Goal: Task Accomplishment & Management: Complete application form

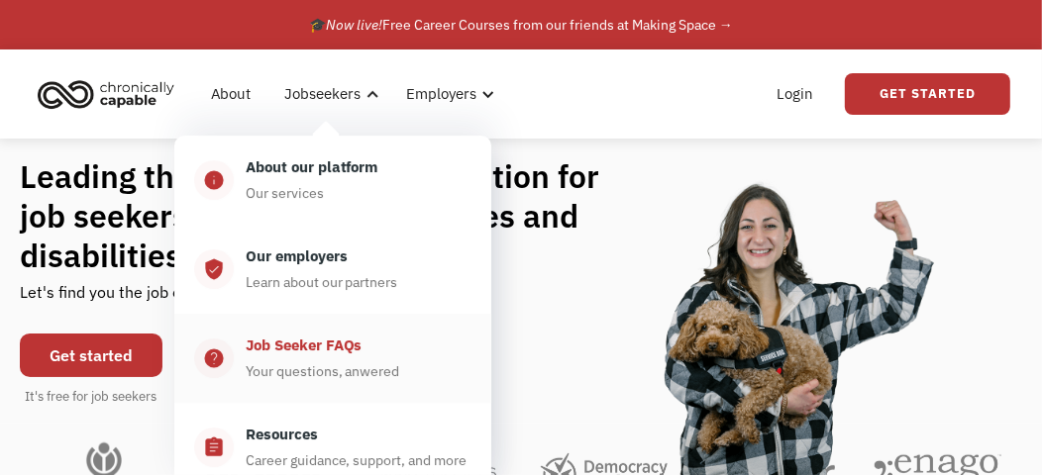
click at [320, 365] on div "Your questions, anwered" at bounding box center [323, 371] width 154 height 24
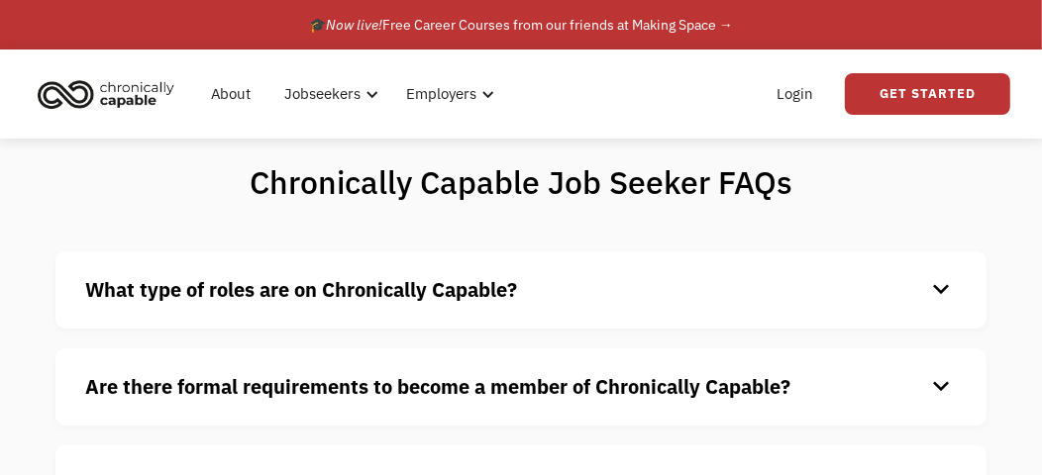
click at [567, 289] on h4 "What type of roles are on Chronically Capable?" at bounding box center [505, 290] width 840 height 30
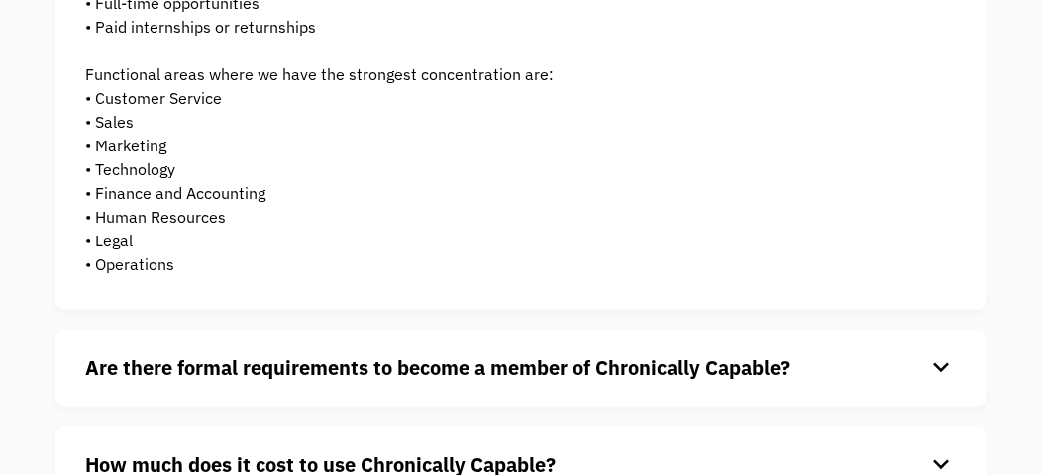
scroll to position [494, 0]
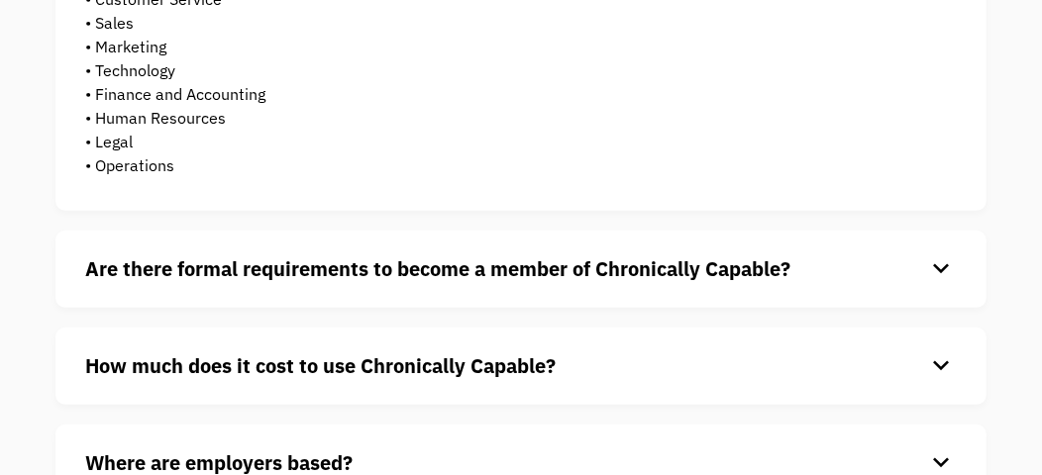
click at [546, 284] on div "Are there formal requirements to become a member of Chronically Capable? keyboa…" at bounding box center [520, 269] width 931 height 77
click at [685, 254] on h4 "Are there formal requirements to become a member of Chronically Capable?" at bounding box center [505, 269] width 840 height 30
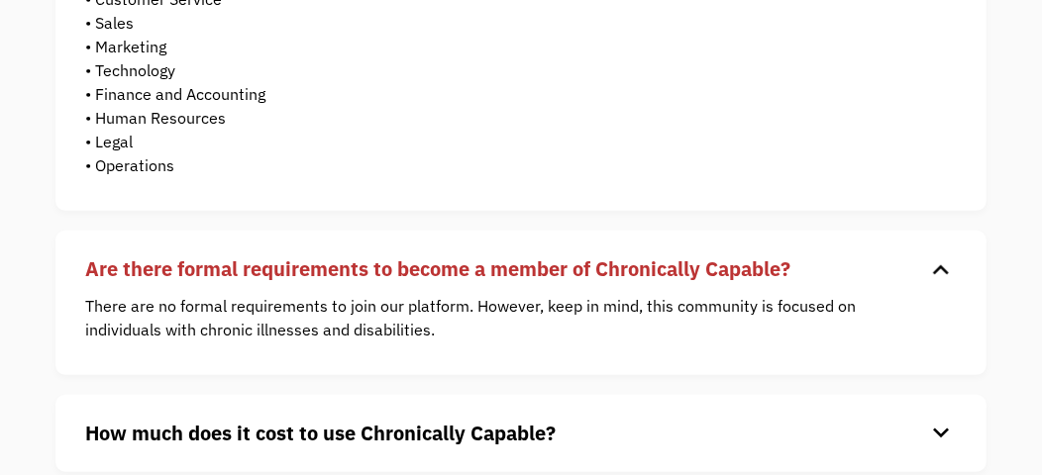
scroll to position [594, 0]
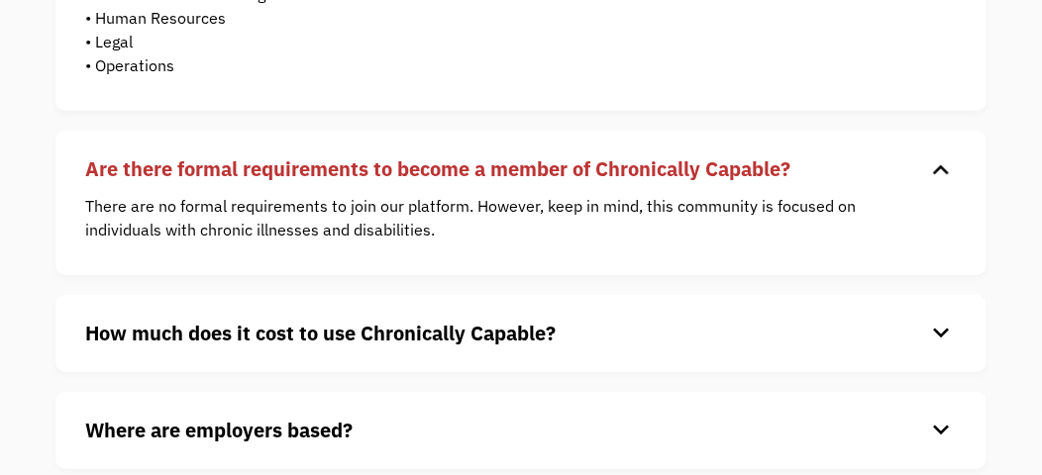
click at [574, 334] on h4 "How much does it cost to use Chronically Capable?" at bounding box center [505, 334] width 840 height 30
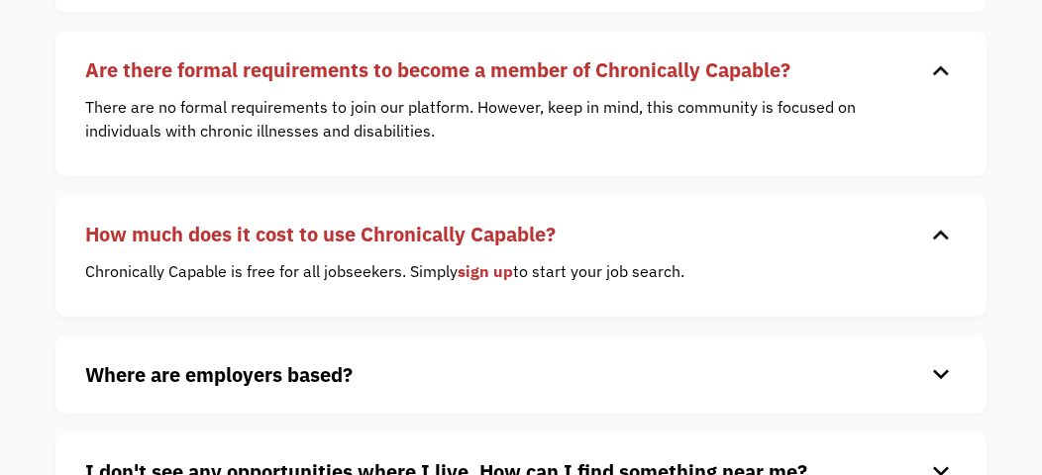
scroll to position [791, 0]
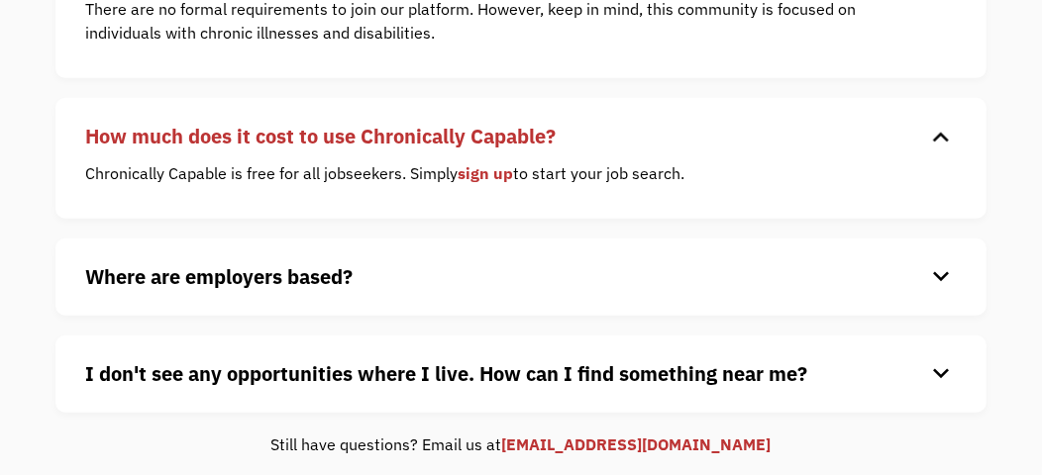
click at [536, 273] on h4 "Where are employers based?" at bounding box center [505, 277] width 840 height 30
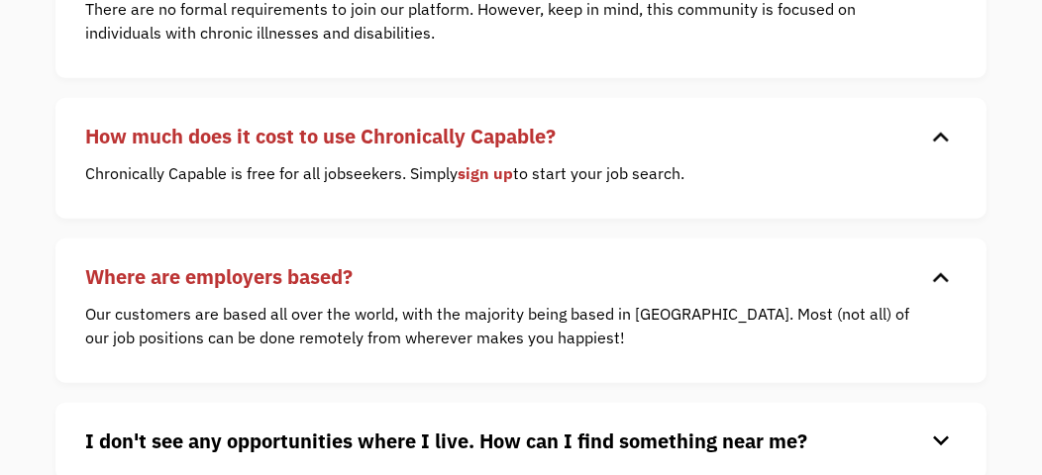
scroll to position [890, 0]
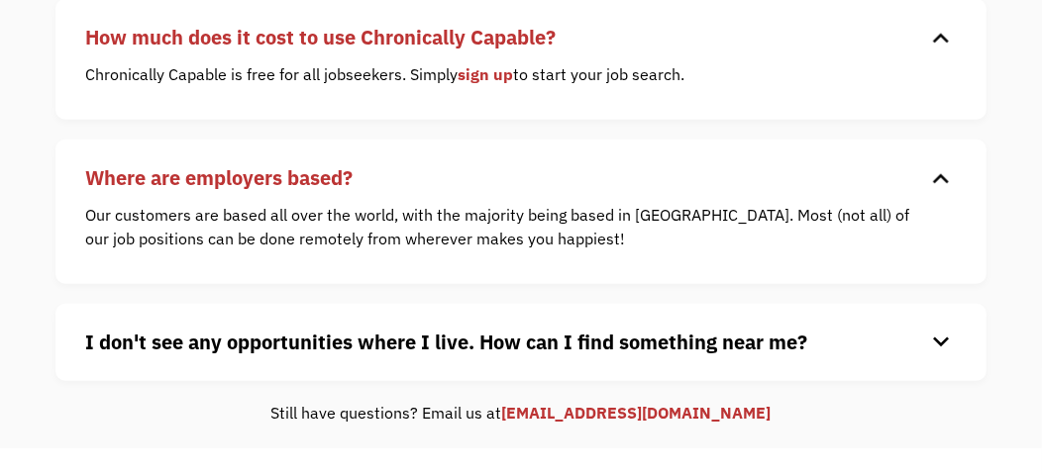
click at [374, 358] on div "I don't see any opportunities where I live. How can I find something near me? k…" at bounding box center [520, 342] width 931 height 77
click at [455, 336] on strong "I don't see any opportunities where I live. How can I find something near me?" at bounding box center [446, 342] width 722 height 27
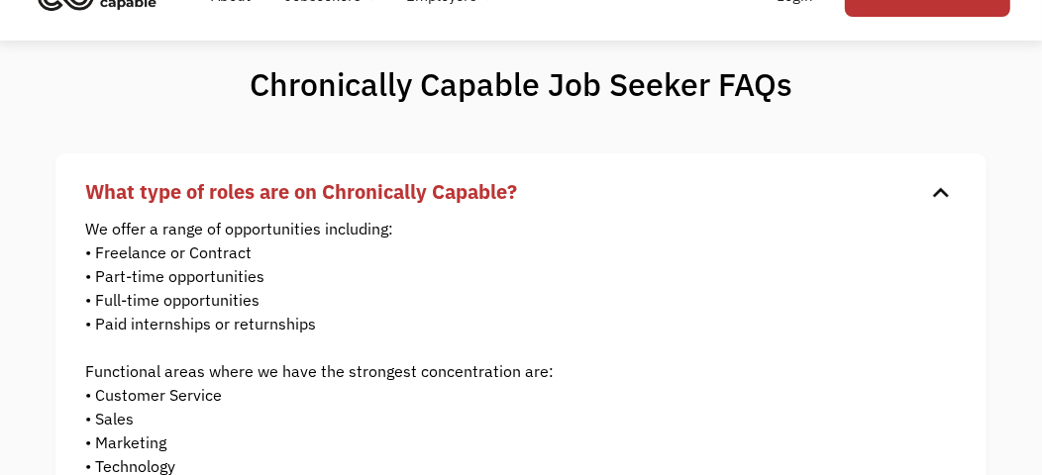
scroll to position [0, 0]
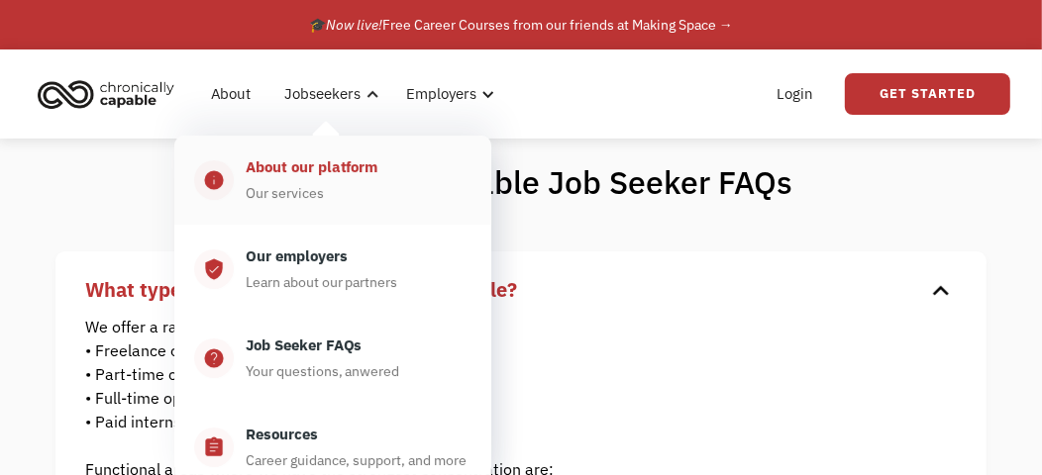
click at [340, 170] on div "About our platform" at bounding box center [312, 167] width 133 height 24
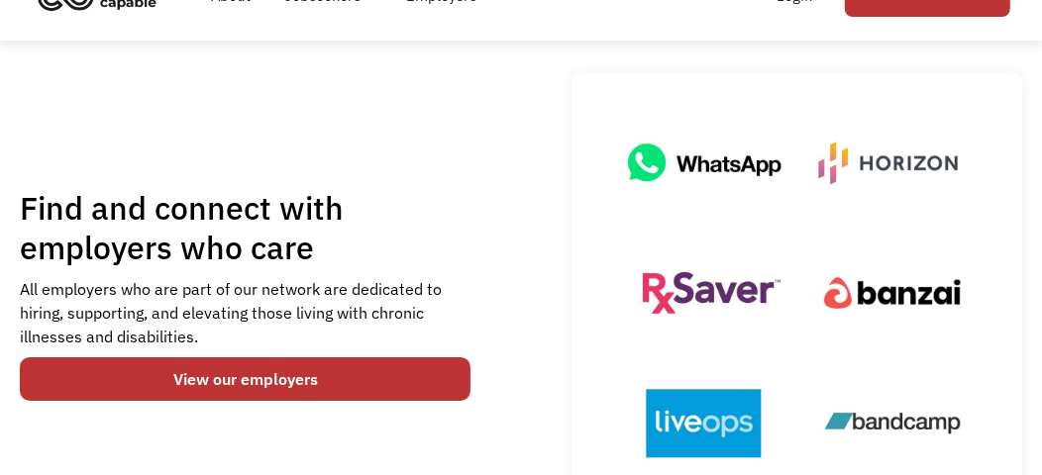
scroll to position [197, 0]
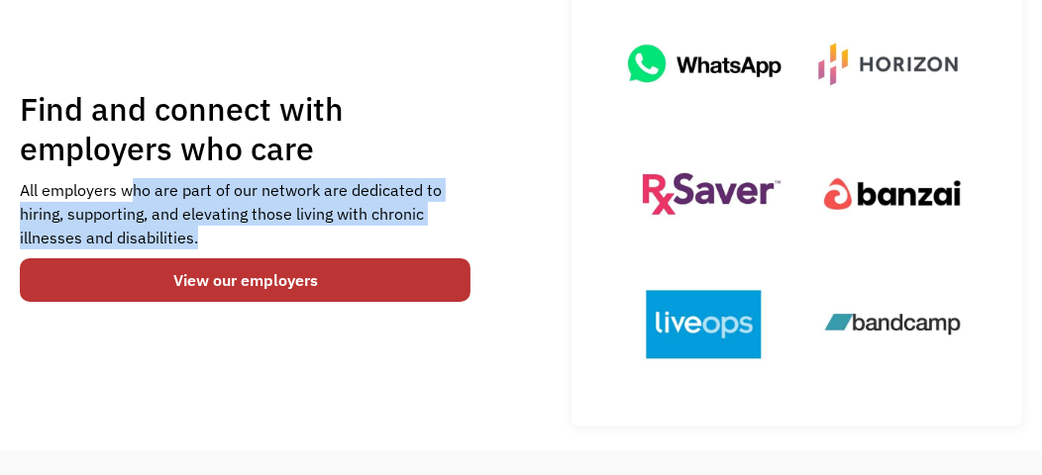
drag, startPoint x: 127, startPoint y: 192, endPoint x: 394, endPoint y: 230, distance: 270.0
click at [394, 230] on div "All employers who are part of our network are dedicated to hiring, supporting, …" at bounding box center [245, 213] width 451 height 71
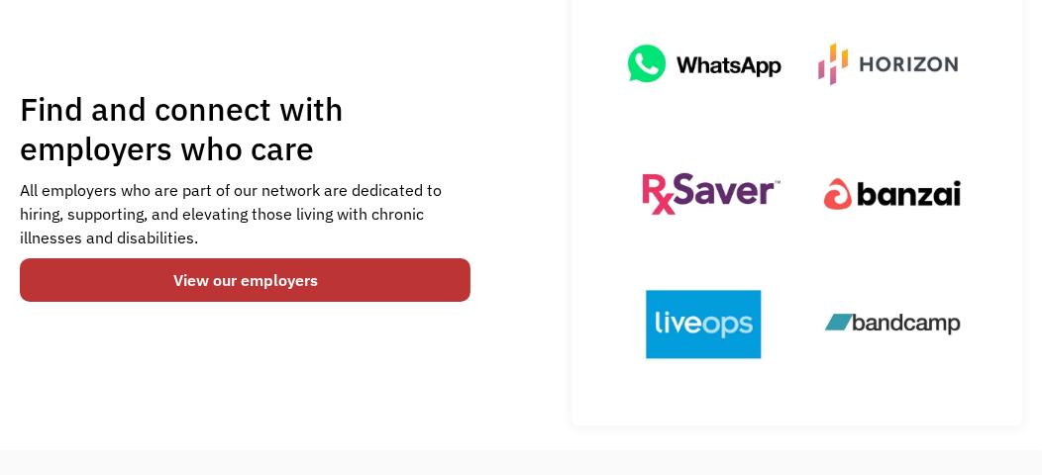
scroll to position [297, 0]
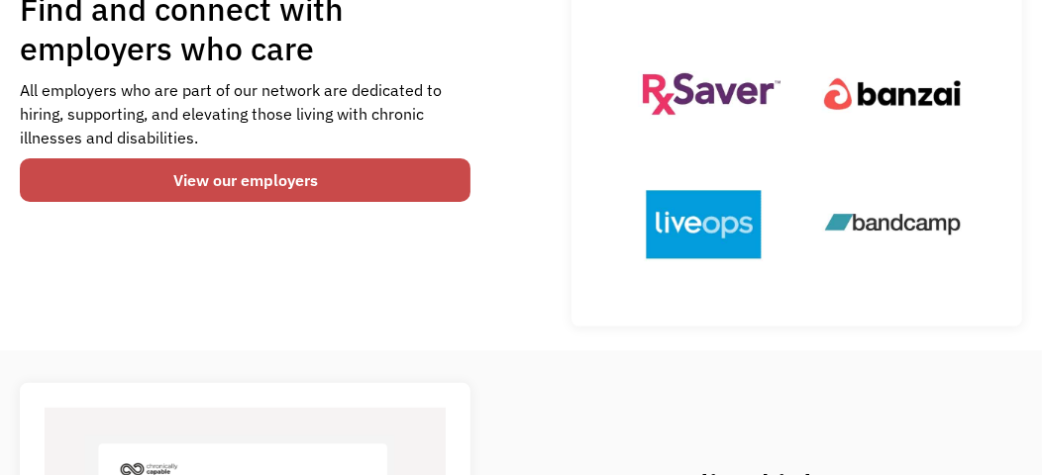
click at [343, 175] on link "View our employers" at bounding box center [245, 180] width 451 height 44
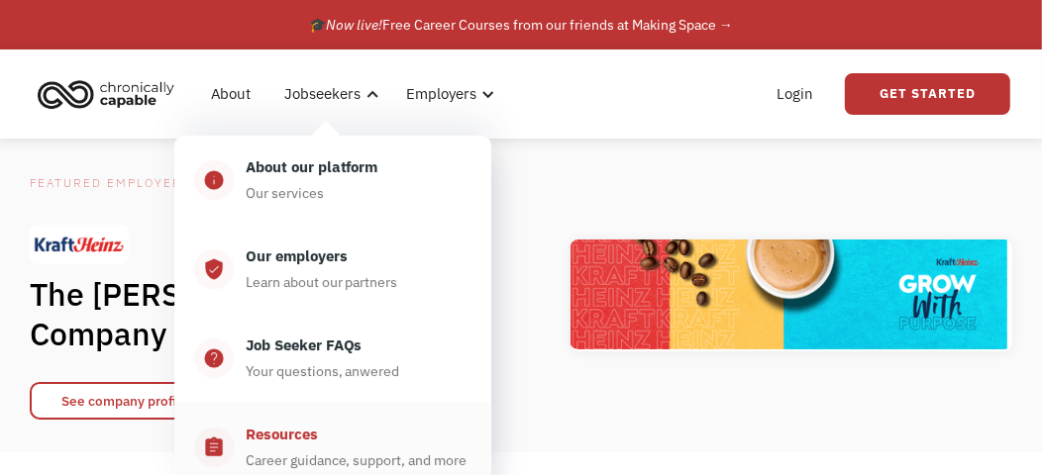
scroll to position [98, 0]
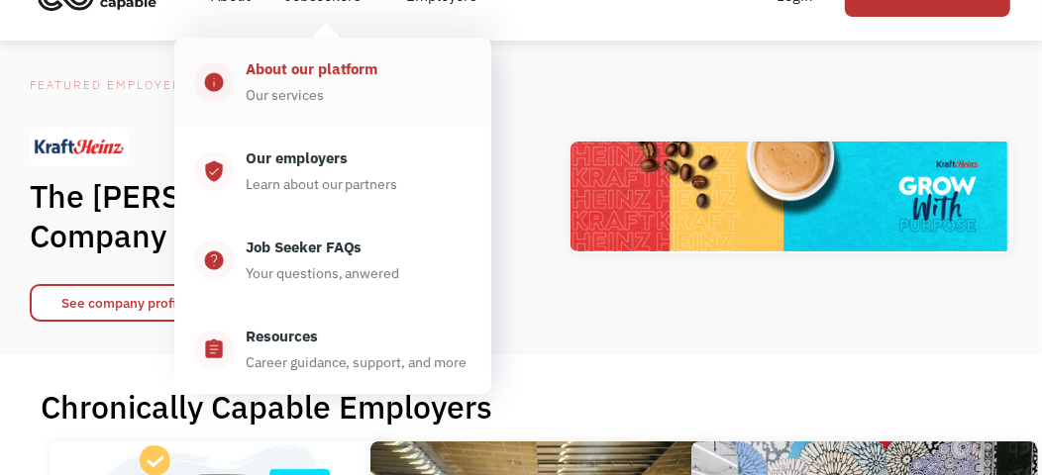
click at [331, 89] on div "About our platform Our services" at bounding box center [353, 82] width 238 height 50
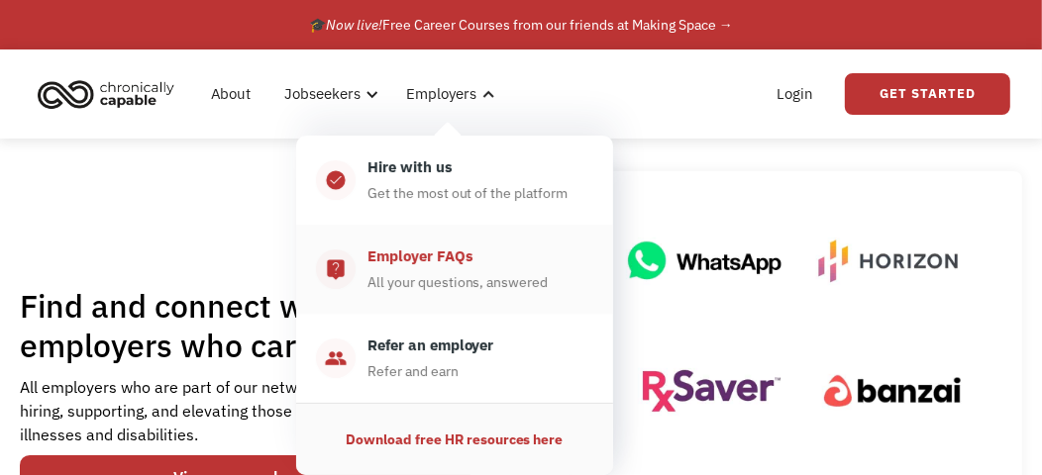
click at [444, 265] on div "Employer FAQs" at bounding box center [420, 257] width 106 height 24
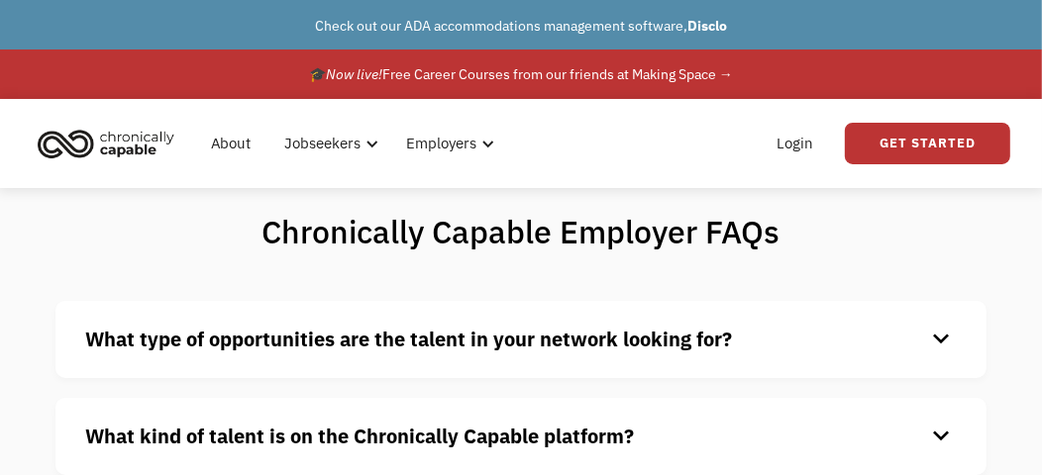
scroll to position [98, 0]
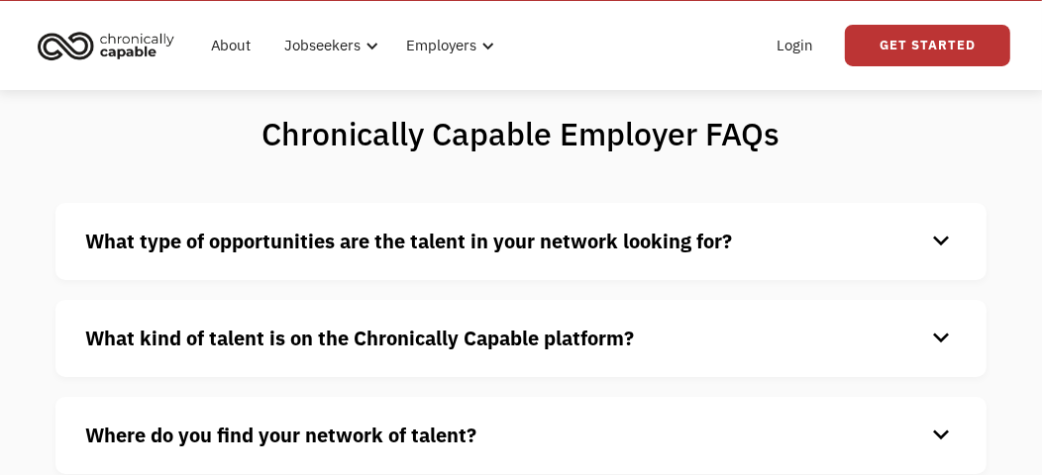
click at [443, 259] on div "What type of opportunities are the talent in your network looking for? keyboard…" at bounding box center [520, 241] width 931 height 77
click at [450, 241] on strong "What type of opportunities are the talent in your network looking for?" at bounding box center [408, 241] width 647 height 27
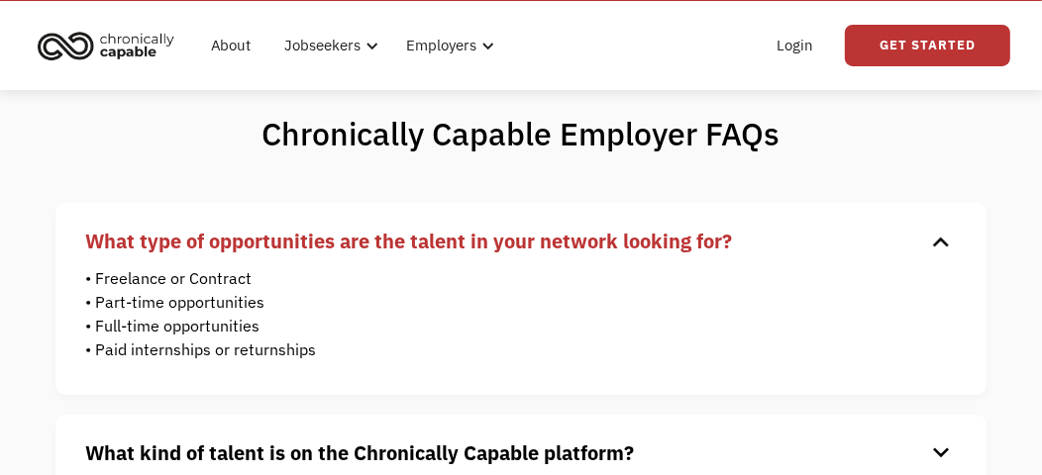
click at [450, 241] on strong "What type of opportunities are the talent in your network looking for?" at bounding box center [408, 241] width 647 height 27
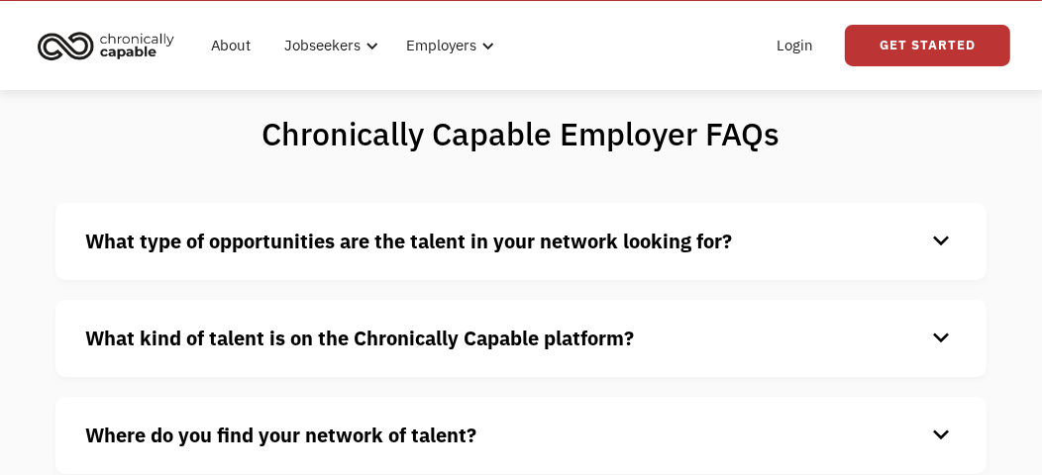
scroll to position [197, 0]
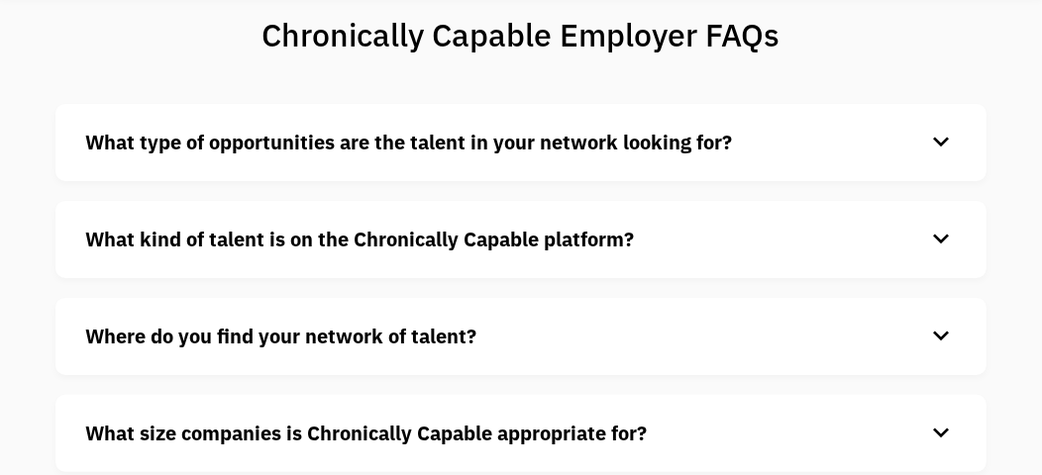
click at [450, 241] on strong "What kind of talent is on the Chronically Capable platform?" at bounding box center [359, 239] width 549 height 27
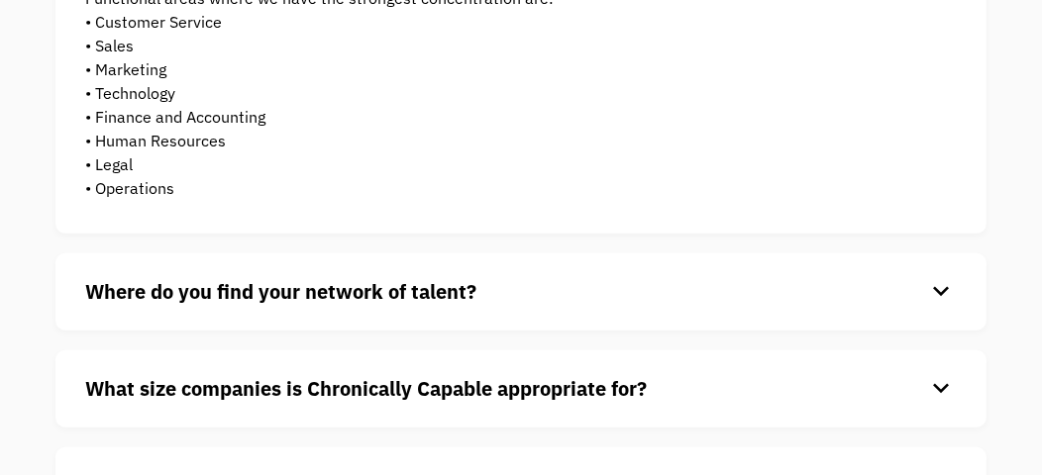
scroll to position [693, 0]
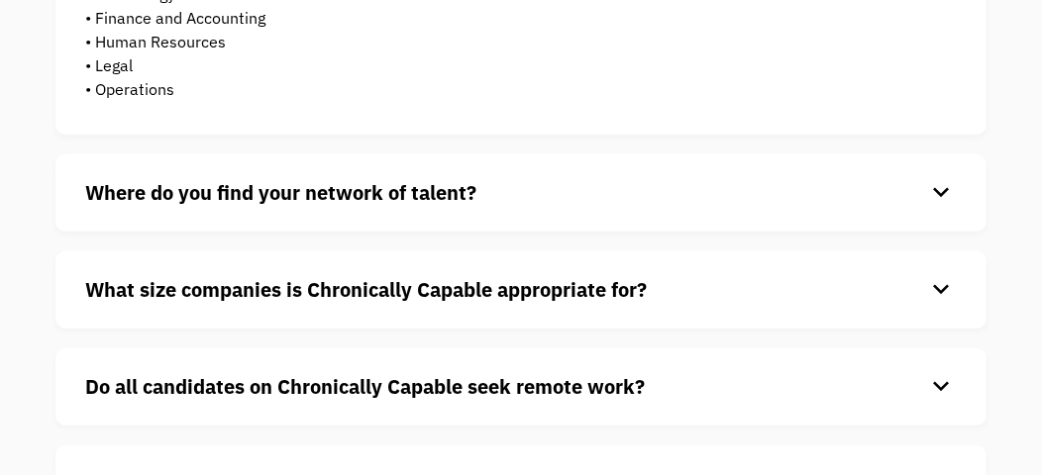
click at [439, 201] on strong "Where do you find your network of talent?" at bounding box center [280, 192] width 391 height 27
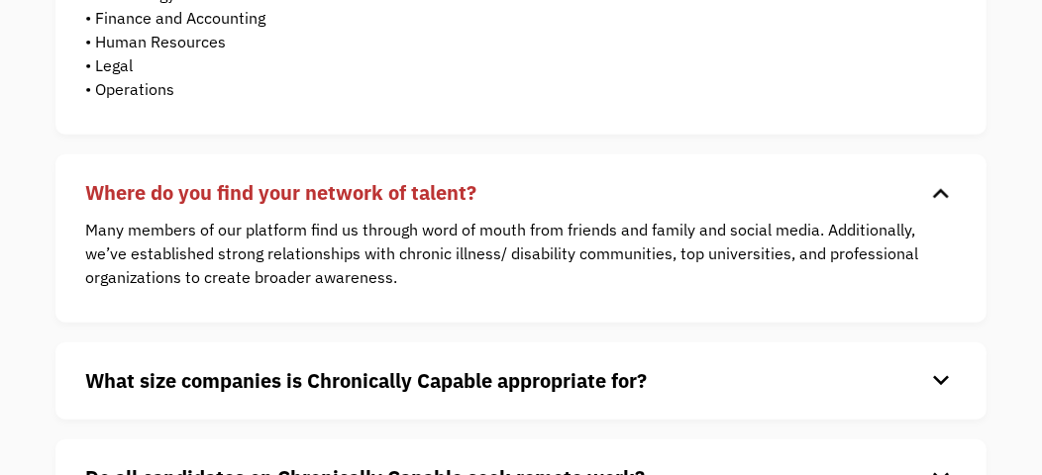
click at [439, 201] on strong "Where do you find your network of talent?" at bounding box center [280, 192] width 391 height 27
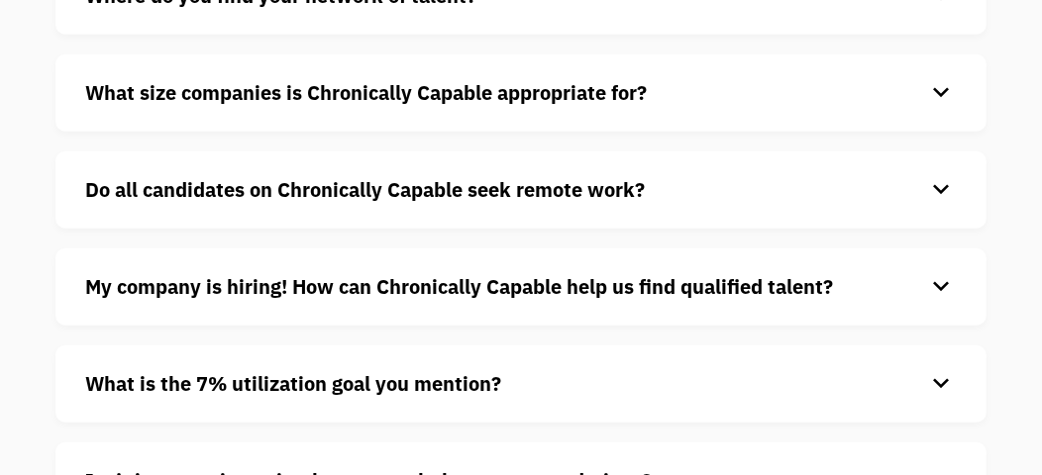
scroll to position [989, 0]
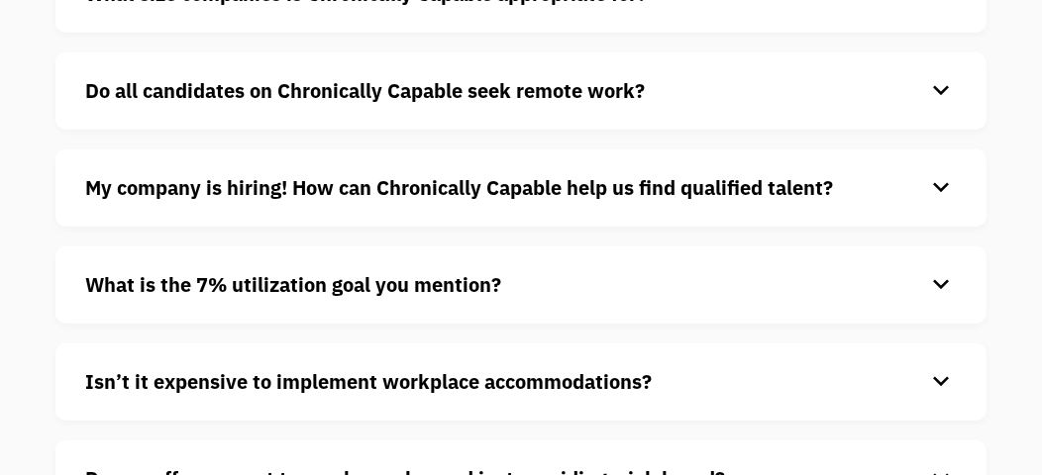
click at [450, 261] on div "What is the 7% utilization goal you mention? keyboard_arrow_down Updated in Sec…" at bounding box center [520, 285] width 931 height 77
click at [448, 276] on strong "What is the 7% utilization goal you mention?" at bounding box center [293, 284] width 416 height 27
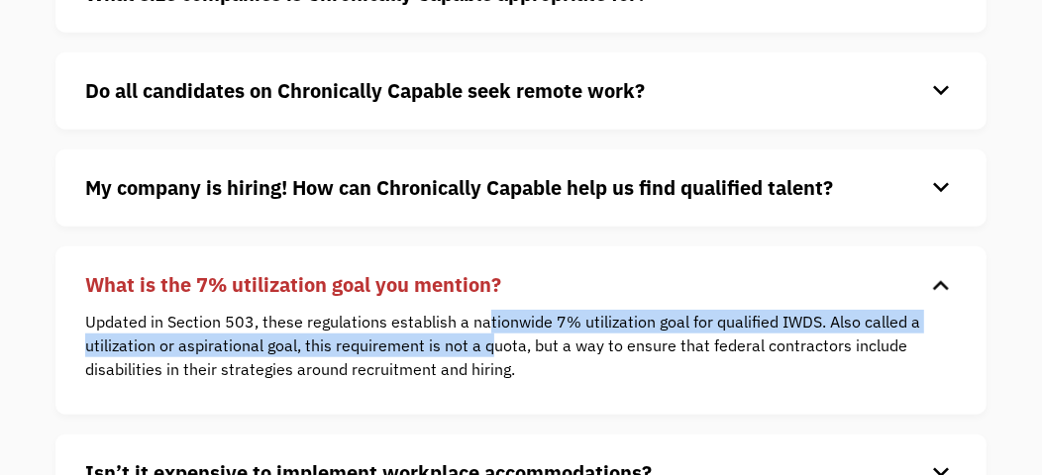
drag, startPoint x: 483, startPoint y: 318, endPoint x: 416, endPoint y: 351, distance: 75.3
click at [464, 351] on p "Updated in Section 503, these regulations establish a nationwide 7% utilization…" at bounding box center [506, 345] width 842 height 71
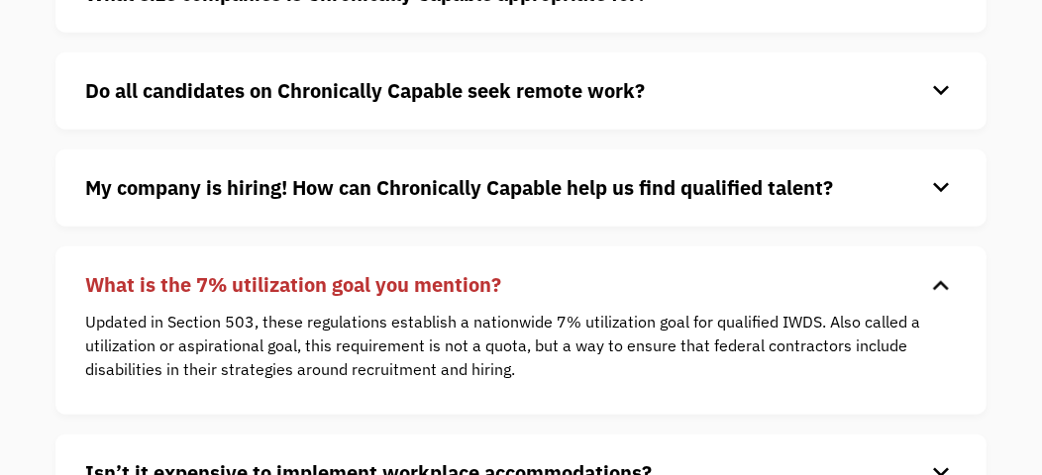
click at [295, 379] on p "Updated in Section 503, these regulations establish a nationwide 7% utilization…" at bounding box center [506, 345] width 842 height 71
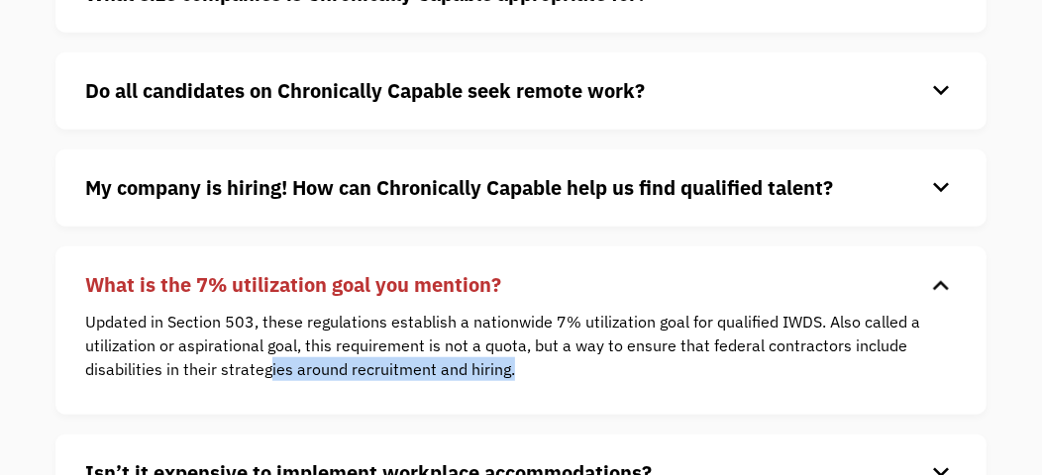
drag, startPoint x: 267, startPoint y: 366, endPoint x: 597, endPoint y: 369, distance: 329.7
click at [597, 369] on p "Updated in Section 503, these regulations establish a nationwide 7% utilization…" at bounding box center [506, 345] width 842 height 71
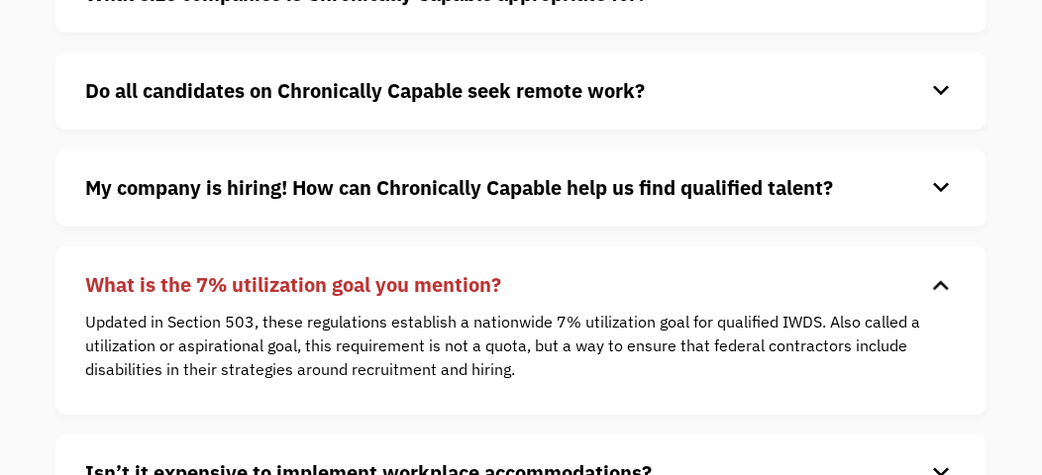
scroll to position [1188, 0]
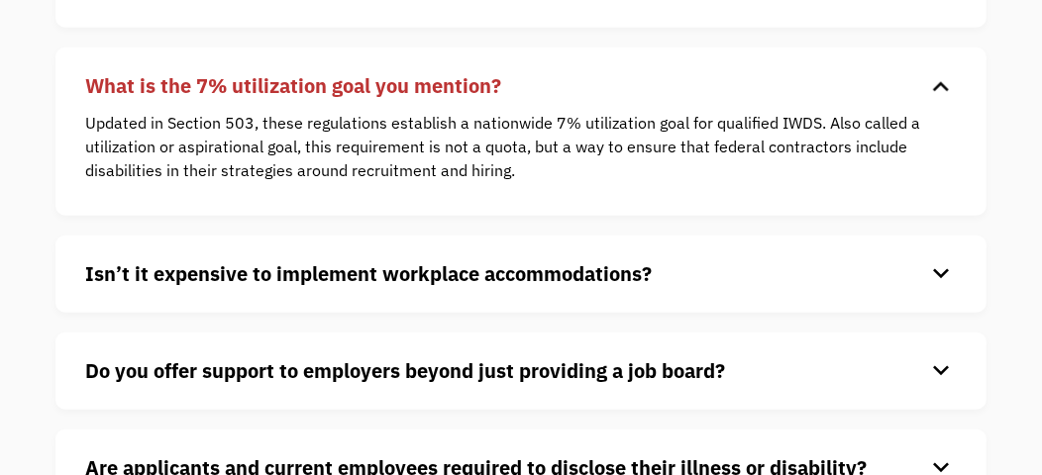
click at [173, 275] on strong "Isn’t it expensive to implement workplace accommodations?" at bounding box center [368, 273] width 566 height 27
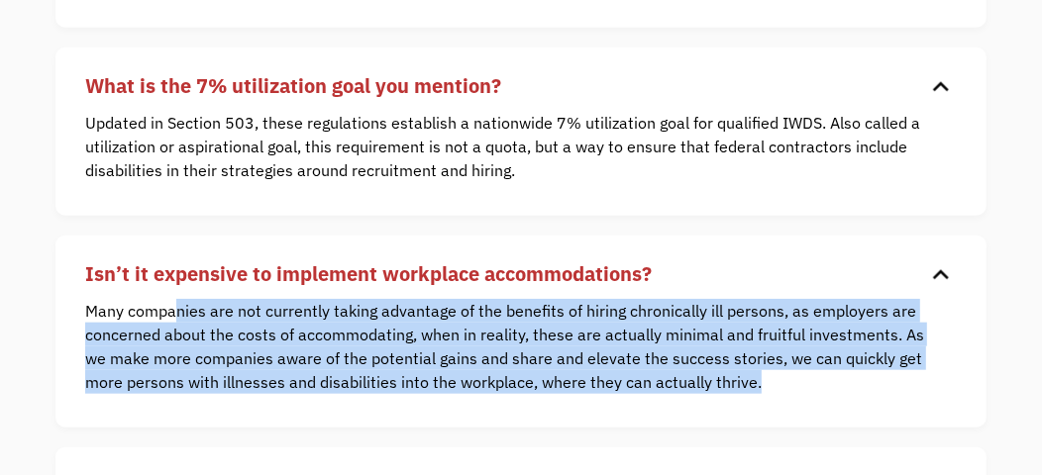
drag, startPoint x: 177, startPoint y: 310, endPoint x: 812, endPoint y: 400, distance: 641.0
click at [812, 400] on div "Many companies are not currently taking advantage of the benefits of hiring chr…" at bounding box center [506, 356] width 842 height 115
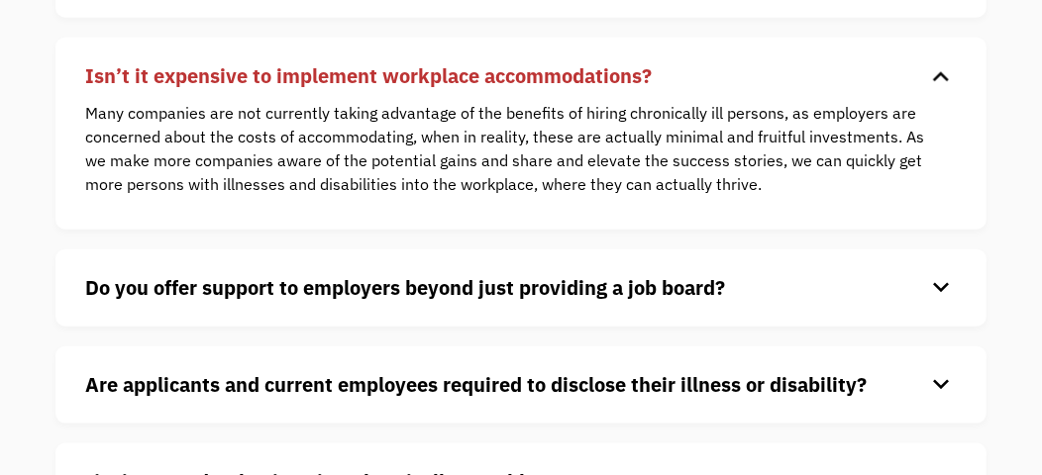
scroll to position [1583, 0]
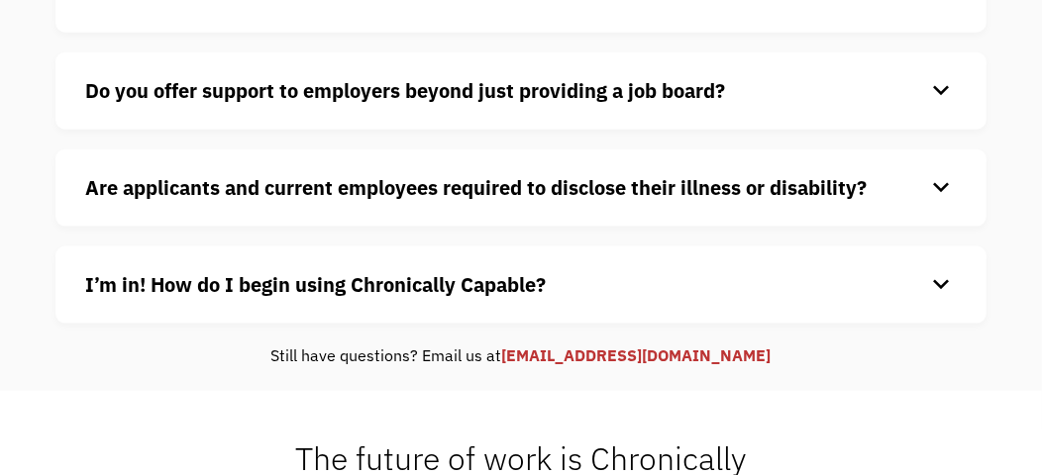
click at [446, 200] on h4 "Are applicants and current employees required to disclose their illness or disa…" at bounding box center [505, 188] width 840 height 30
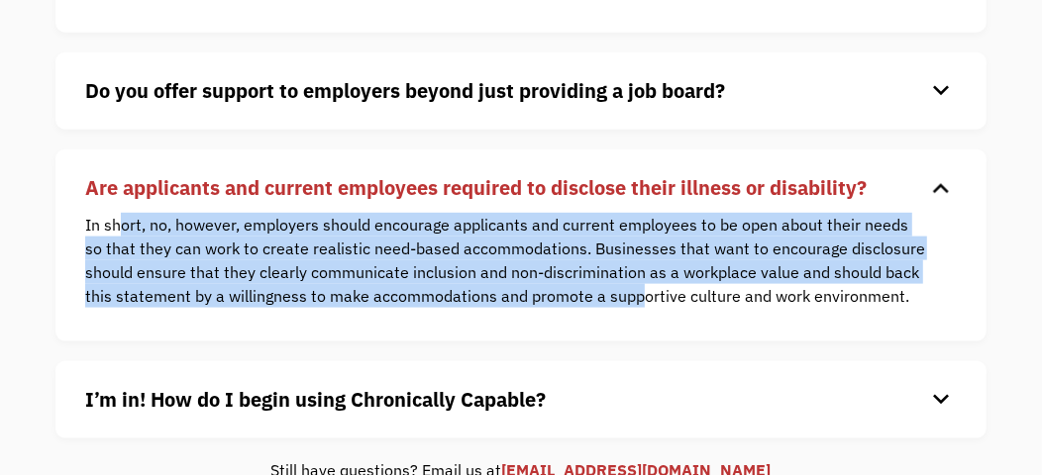
drag, startPoint x: 121, startPoint y: 226, endPoint x: 637, endPoint y: 291, distance: 520.0
click at [637, 291] on p "In short, no, however, employers should encourage applicants and current employ…" at bounding box center [506, 260] width 842 height 95
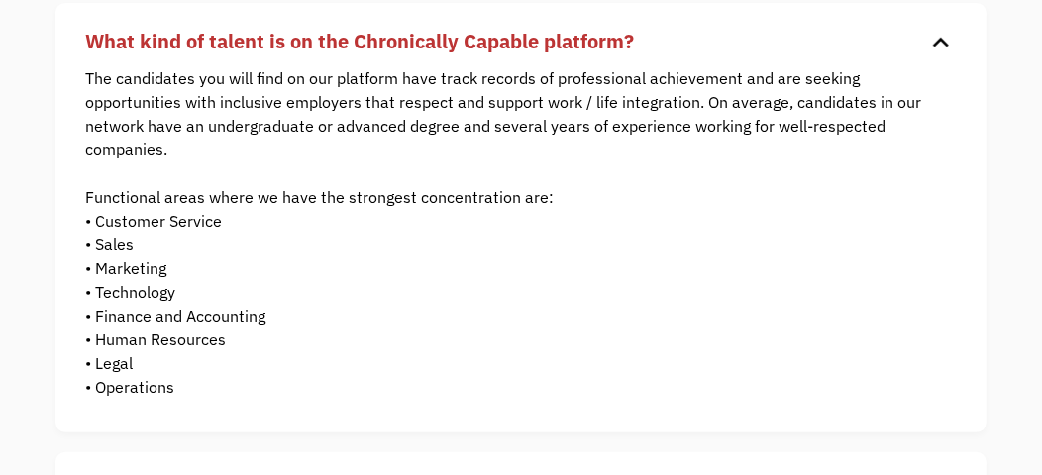
scroll to position [0, 0]
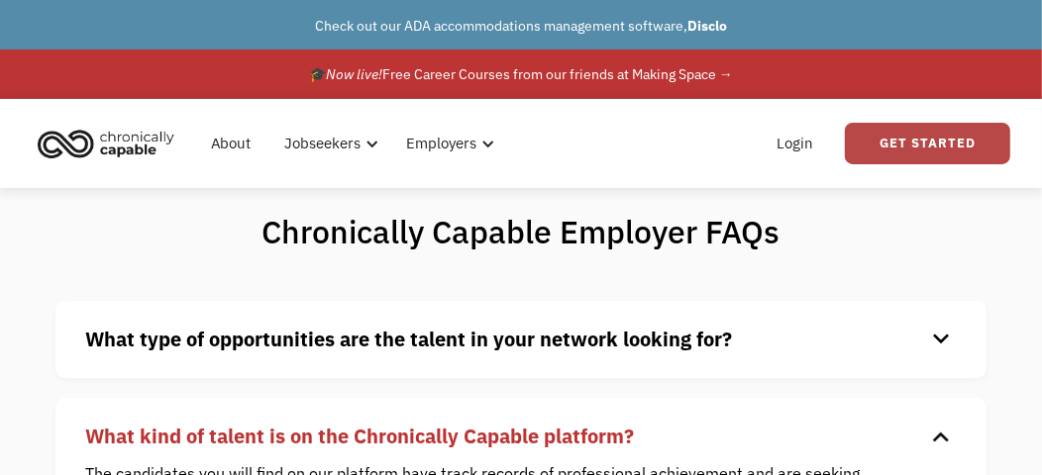
click at [894, 144] on link "Get Started" at bounding box center [927, 144] width 165 height 42
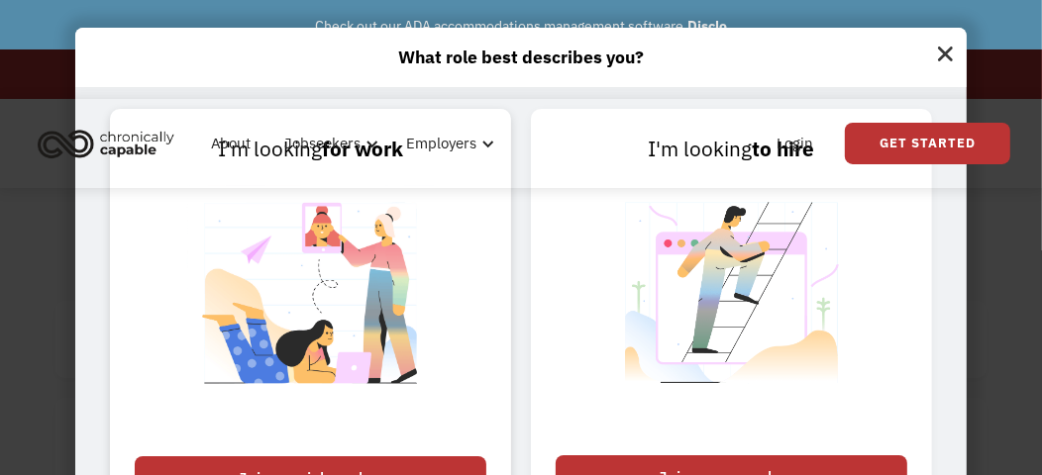
scroll to position [197, 0]
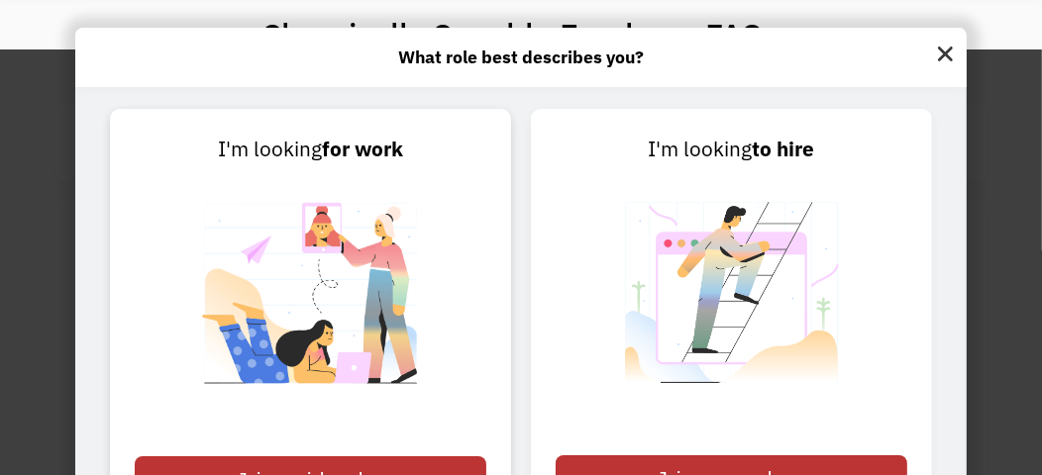
click at [335, 467] on div "Join as a job seeker" at bounding box center [310, 478] width 351 height 44
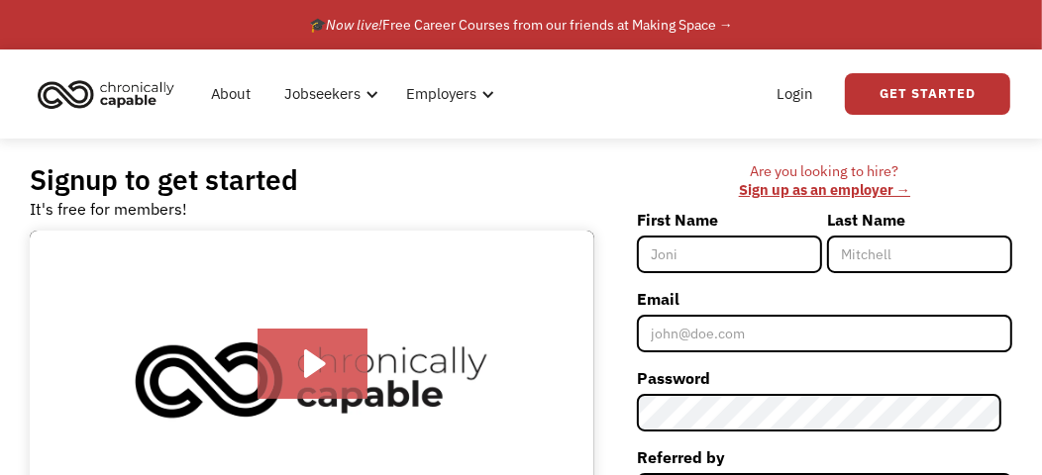
scroll to position [98, 0]
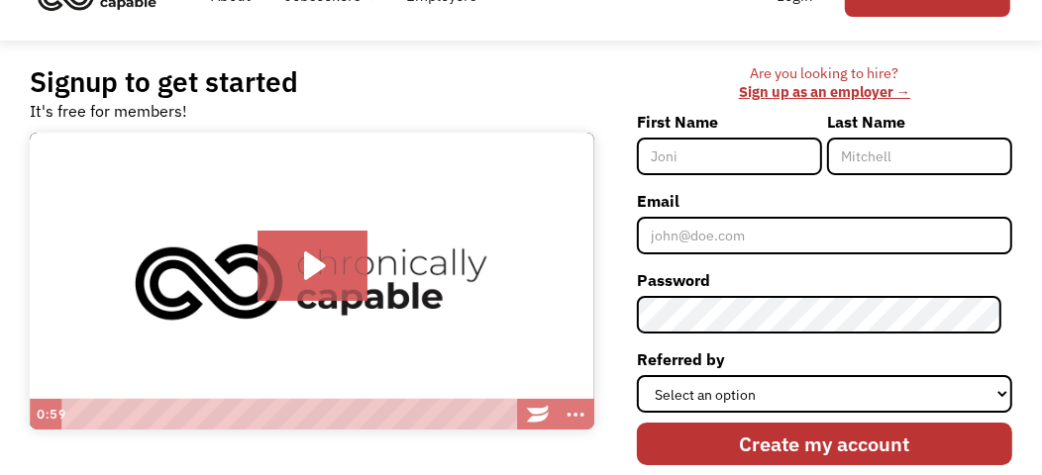
click at [690, 150] on input "First Name" at bounding box center [729, 157] width 185 height 38
type input "[PERSON_NAME]"
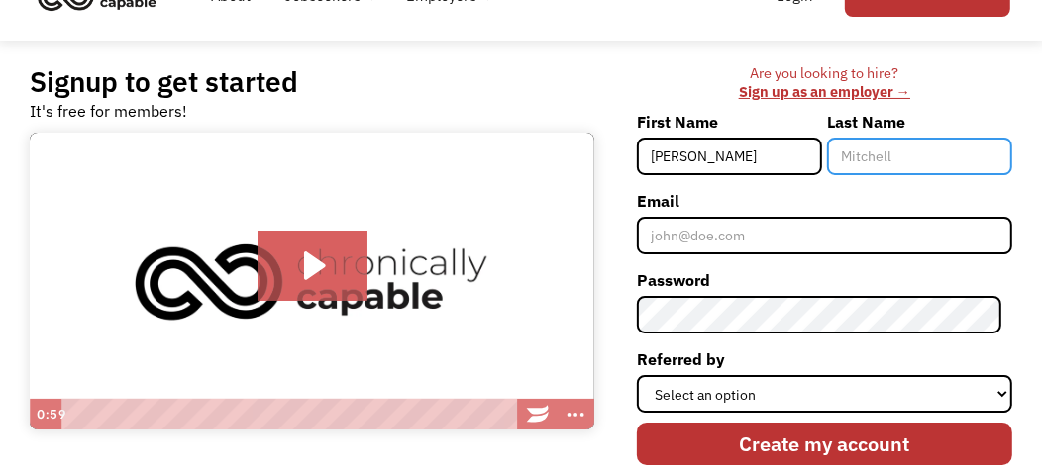
type input "Corwin"
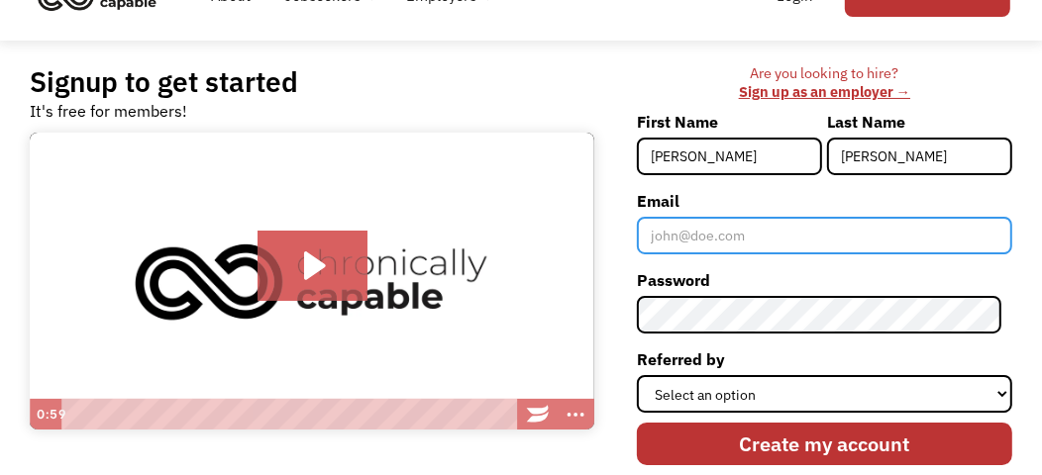
click at [773, 248] on input "Email" at bounding box center [824, 236] width 375 height 38
type input "[EMAIL_ADDRESS][DOMAIN_NAME]"
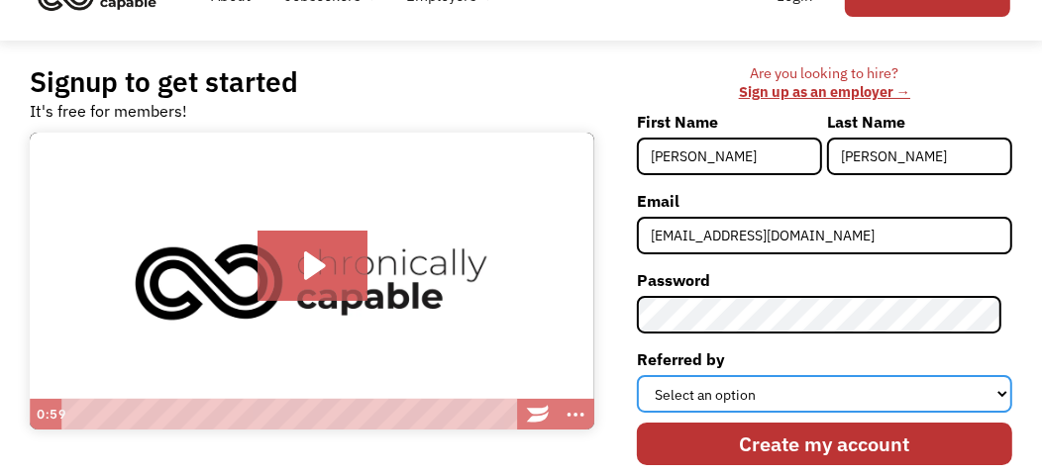
click at [736, 400] on select "Select an option Instagram Facebook Twitter Search Engine News Article Word of …" at bounding box center [824, 394] width 375 height 38
select select "Search Engine"
click at [647, 375] on select "Select an option Instagram Facebook Twitter Search Engine News Article Word of …" at bounding box center [824, 394] width 375 height 38
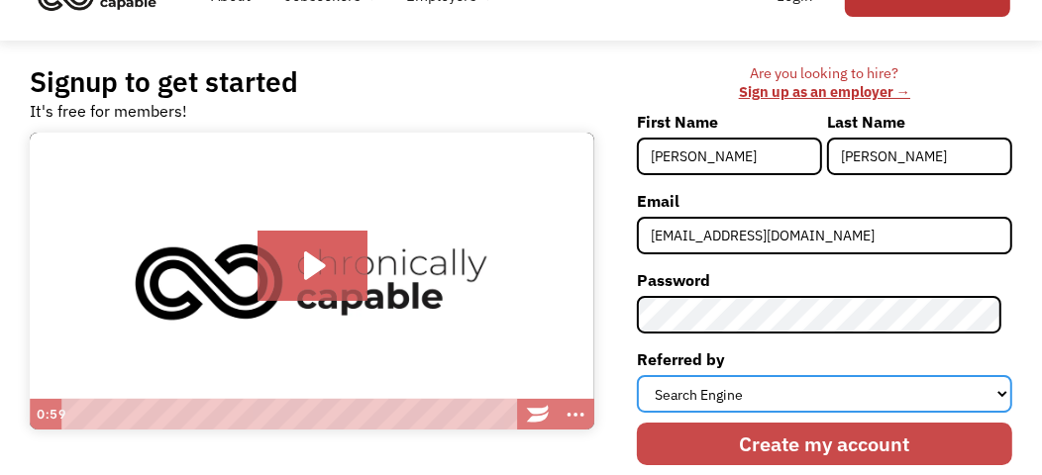
scroll to position [197, 0]
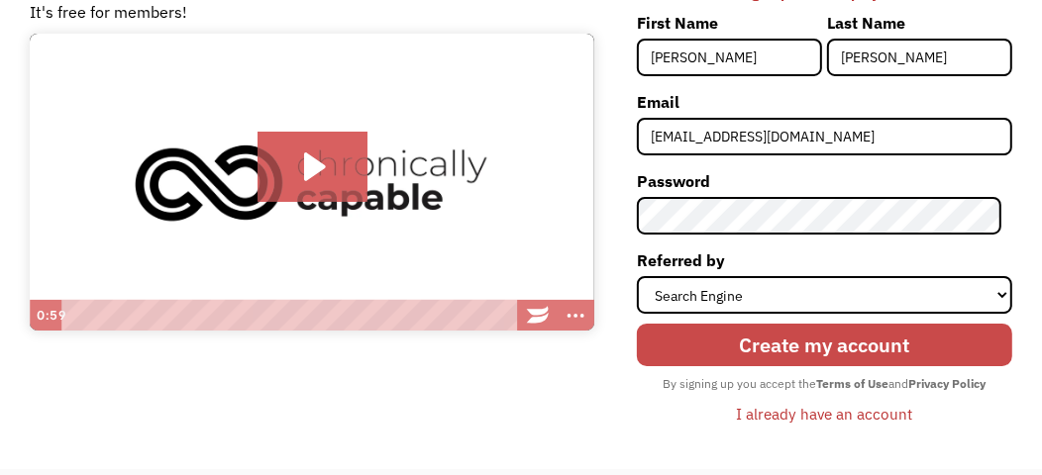
click at [722, 349] on input "Create my account" at bounding box center [824, 345] width 375 height 43
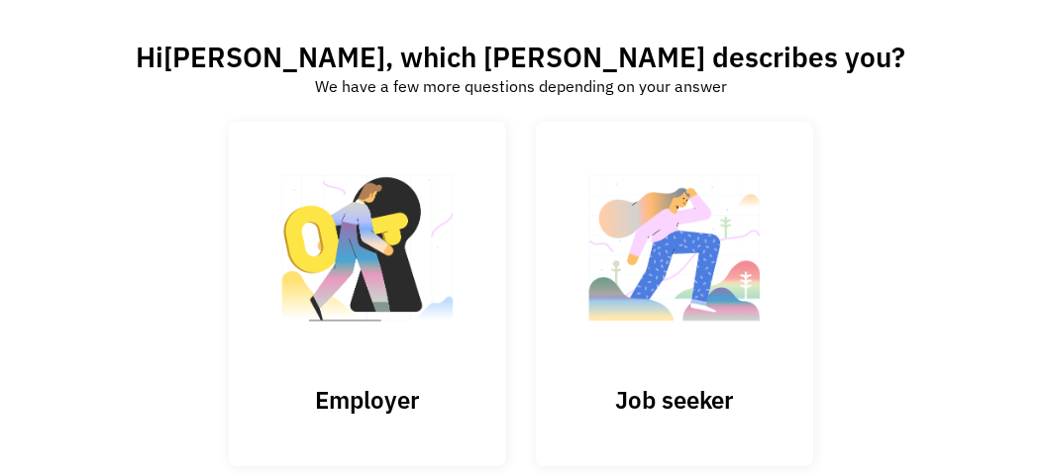
scroll to position [197, 0]
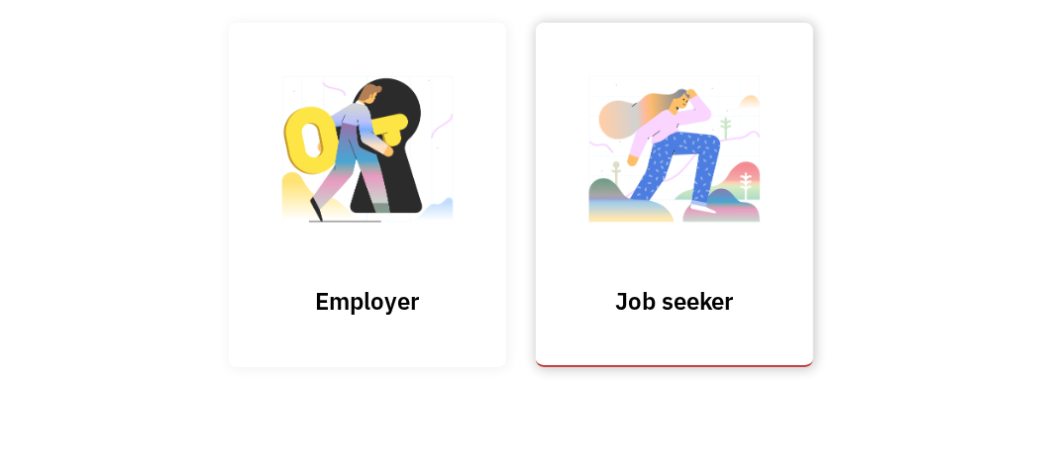
click at [651, 259] on link "Job seeker" at bounding box center [674, 195] width 277 height 344
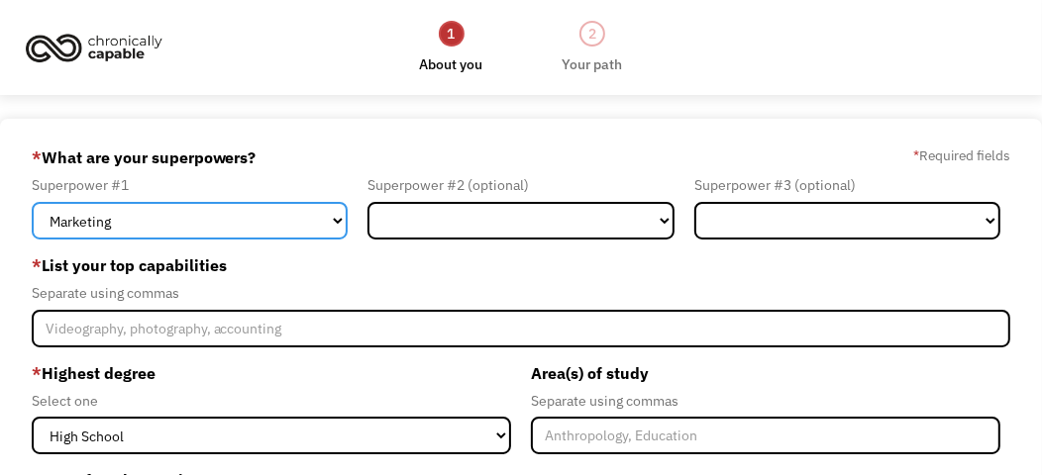
click at [334, 219] on select "Marketing Human Resources Finance Technology Operations Sales Industrial & Manu…" at bounding box center [190, 221] width 317 height 38
select select "Customer Service"
click at [32, 202] on select "Marketing Human Resources Finance Technology Operations Sales Industrial & Manu…" at bounding box center [190, 221] width 317 height 38
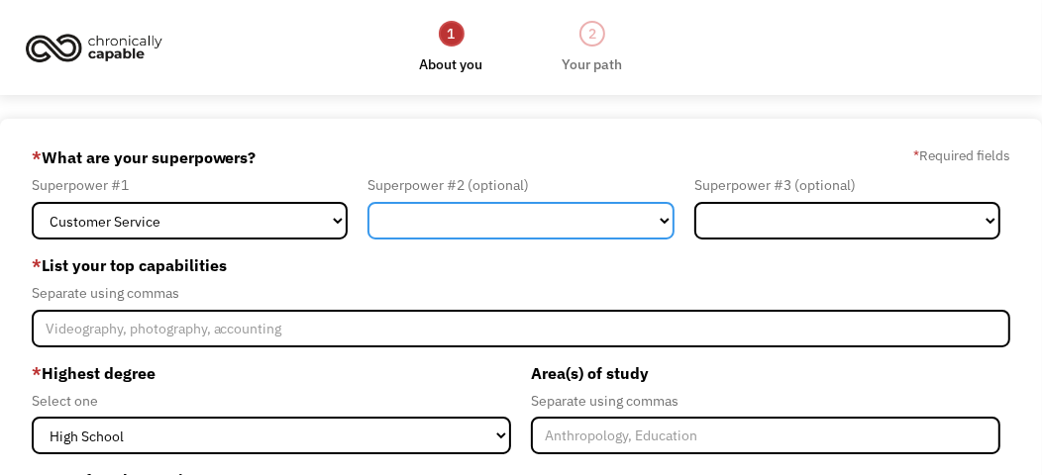
click at [545, 210] on select "Marketing Human Resources Finance Technology Operations Sales Industrial & Manu…" at bounding box center [520, 221] width 307 height 38
select select "Administration"
click at [367, 202] on select "Marketing Human Resources Finance Technology Operations Sales Industrial & Manu…" at bounding box center [520, 221] width 307 height 38
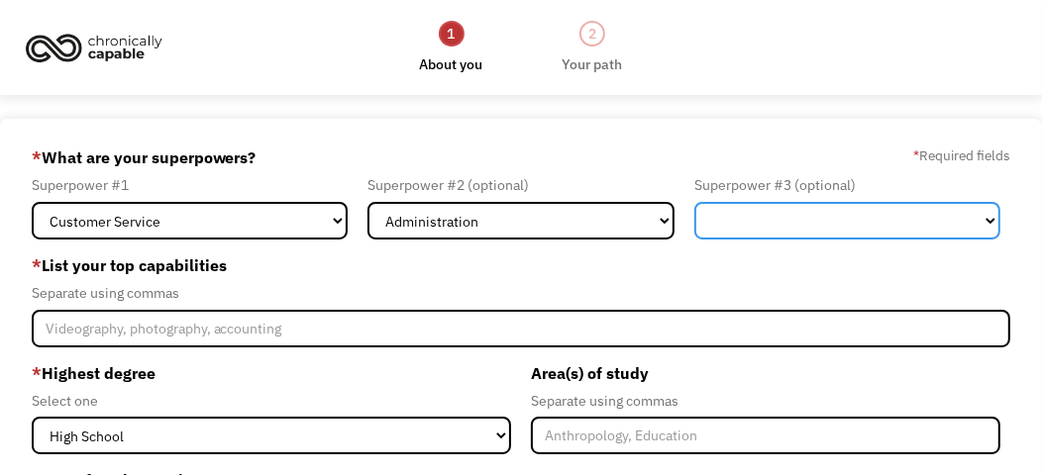
click at [819, 210] on select "Marketing Human Resources Finance Technology Operations Sales Industrial & Manu…" at bounding box center [847, 221] width 307 height 38
select select "Other"
click at [694, 202] on select "Marketing Human Resources Finance Technology Operations Sales Industrial & Manu…" at bounding box center [847, 221] width 307 height 38
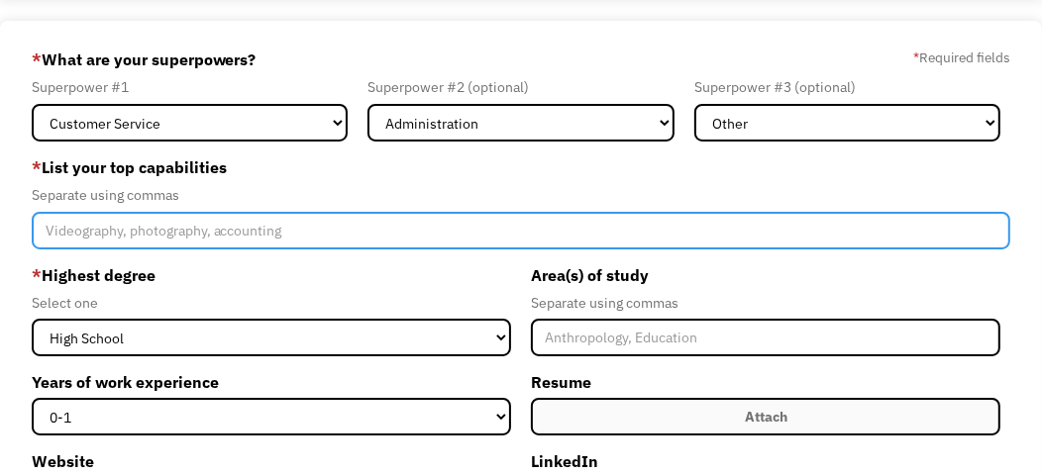
click at [116, 232] on input "Member-Create-Step1" at bounding box center [521, 231] width 979 height 38
type input "Management, customer service, mental [MEDICAL_DATA]"
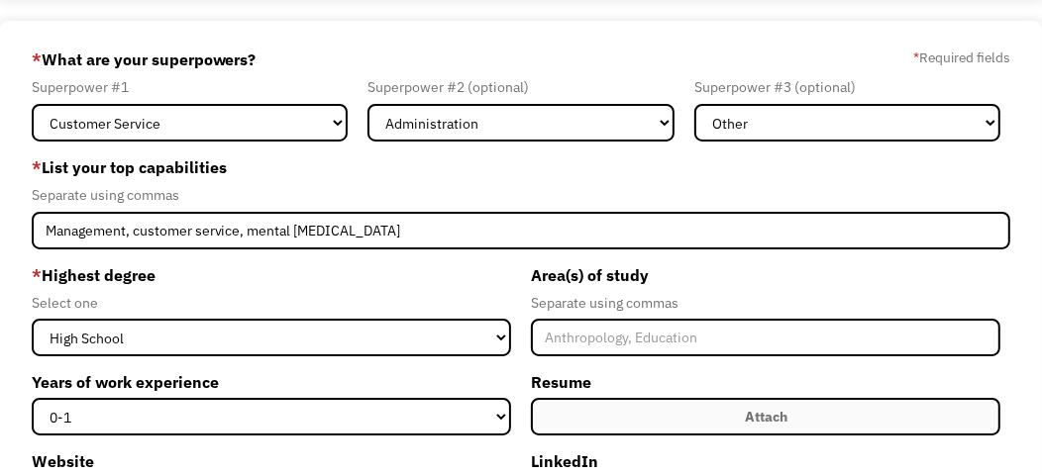
click at [328, 291] on div "Select one" at bounding box center [271, 303] width 479 height 24
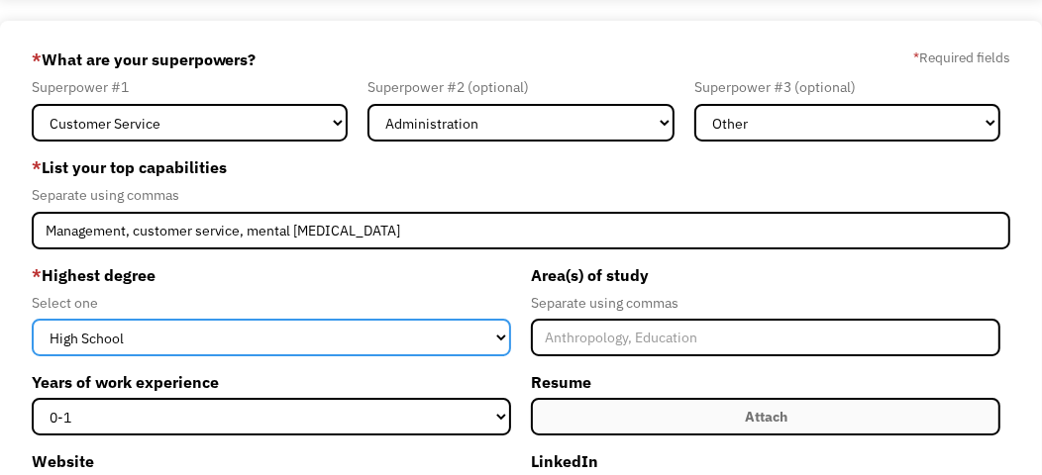
click at [264, 339] on select "High School Associates Bachelors Master's PhD" at bounding box center [271, 338] width 479 height 38
select select "bachelors"
click at [32, 319] on select "High School Associates Bachelors Master's PhD" at bounding box center [271, 338] width 479 height 38
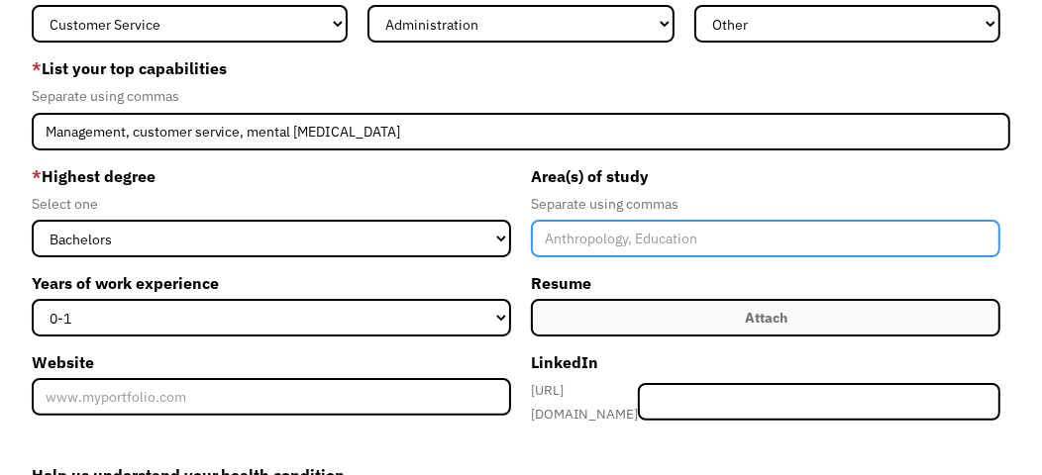
click at [574, 236] on input "Member-Create-Step1" at bounding box center [765, 239] width 469 height 38
type input "General Management, Marketing"
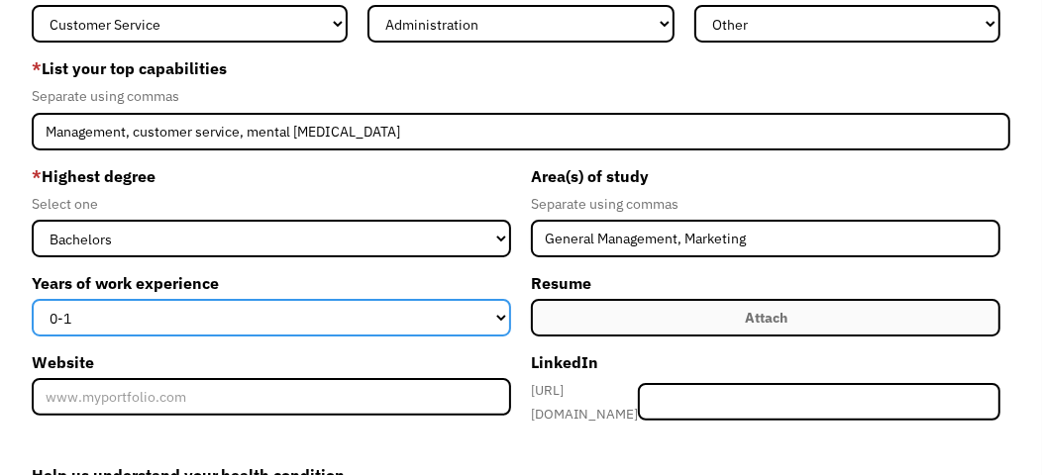
click at [318, 319] on select "0-1 2-4 5-10 11-15 15+" at bounding box center [271, 318] width 479 height 38
select select "15+"
click at [32, 299] on select "0-1 2-4 5-10 11-15 15+" at bounding box center [271, 318] width 479 height 38
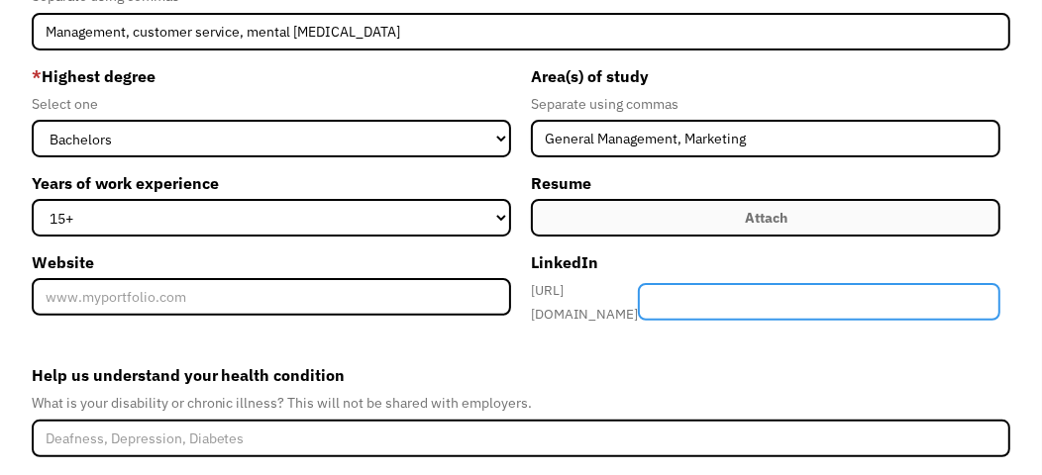
click at [765, 298] on input "Member-Create-Step1" at bounding box center [819, 302] width 362 height 38
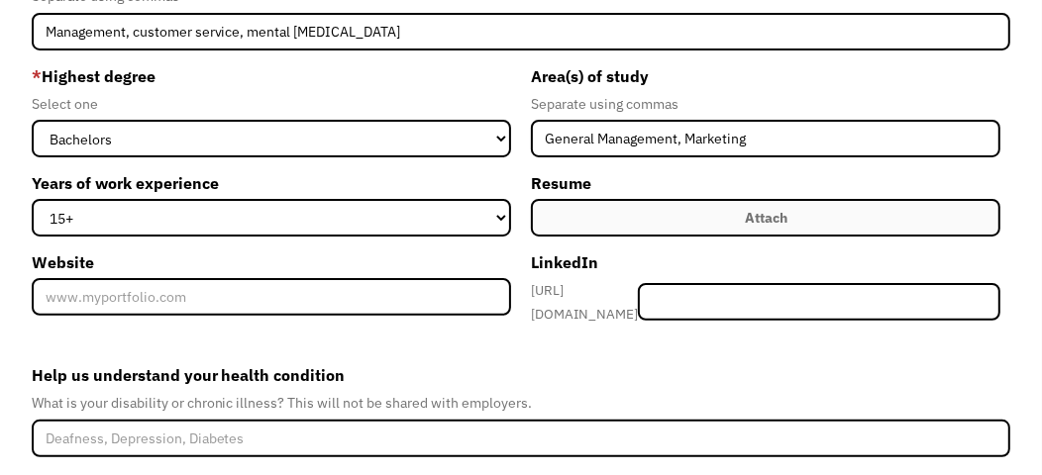
click at [569, 344] on form "68cb8e5678fe1b37abcfb0e4 hcorwin86@gmail.com Heather Corwin Search Engine * Wha…" at bounding box center [521, 203] width 979 height 717
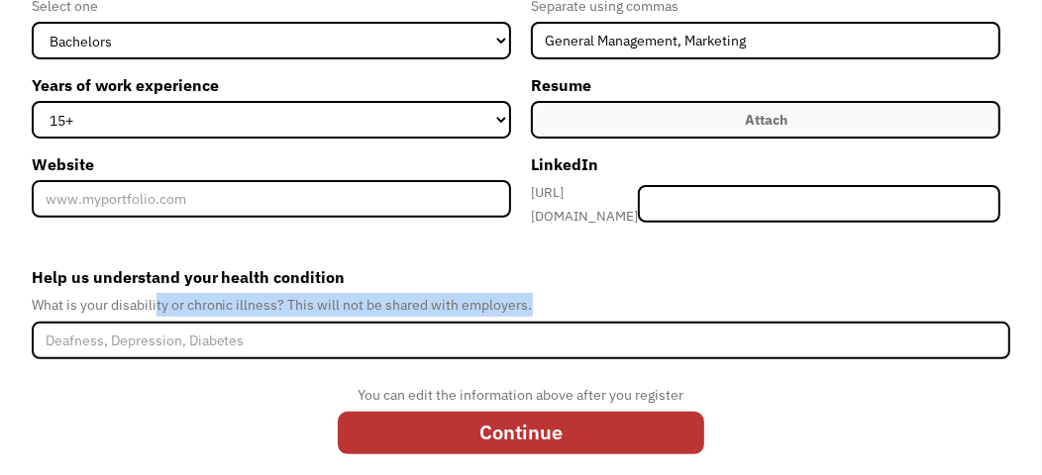
drag, startPoint x: 154, startPoint y: 291, endPoint x: 557, endPoint y: 287, distance: 403.0
click at [557, 293] on div "What is your disability or chronic illness? This will not be shared with employ…" at bounding box center [521, 305] width 979 height 24
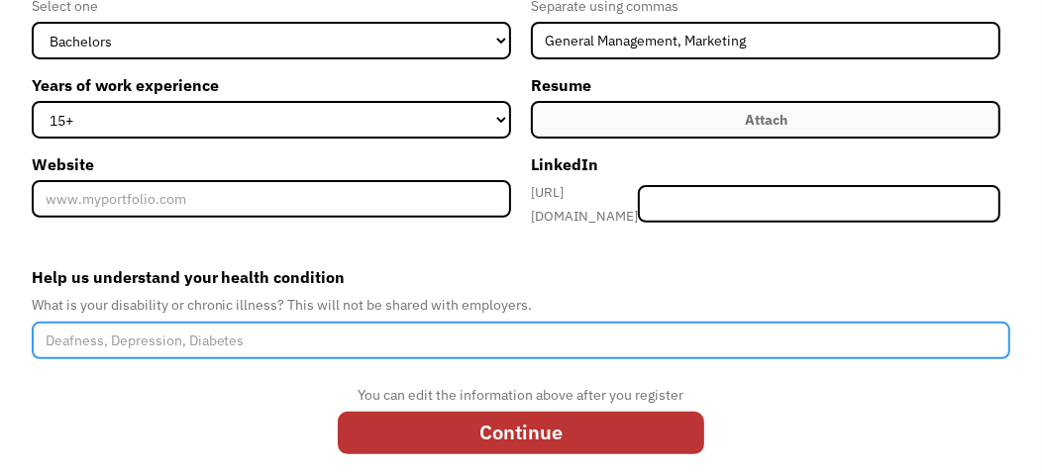
click at [503, 329] on input "Help us understand your health condition" at bounding box center [521, 341] width 979 height 38
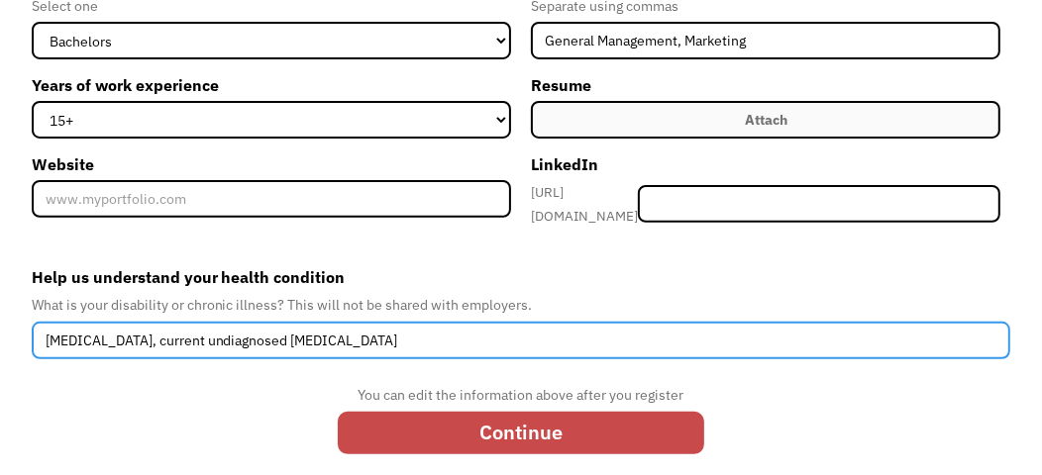
type input "Generalized anxiety disorder, current undiagnosed heart condition"
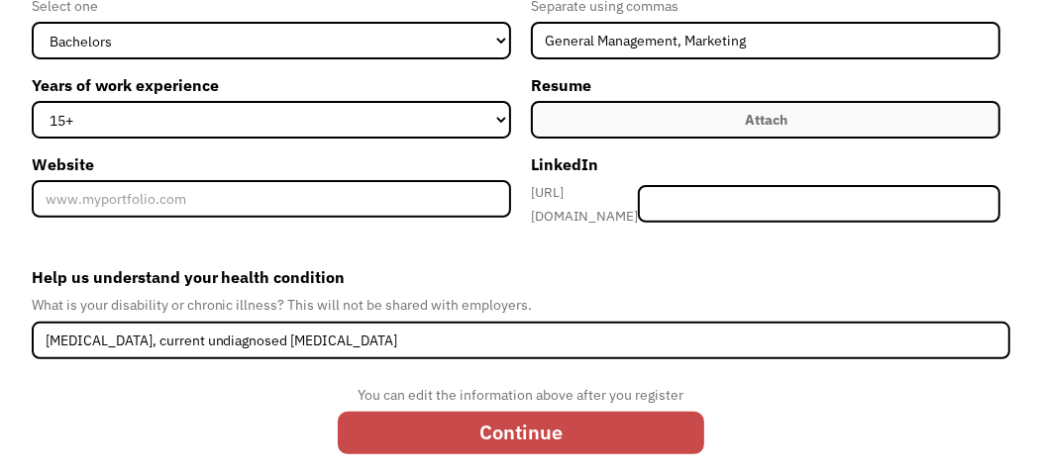
click at [405, 426] on input "Continue" at bounding box center [521, 433] width 366 height 43
type input "Please wait..."
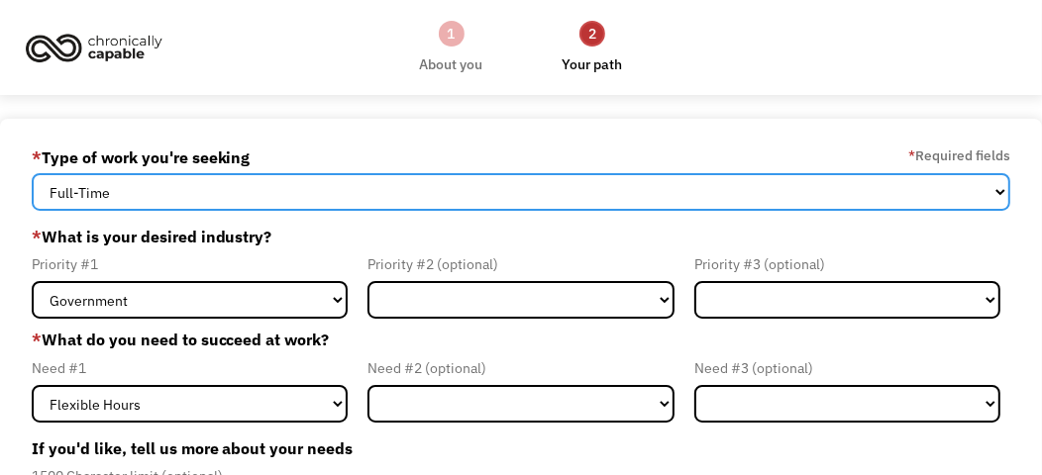
click at [230, 200] on select "Full-Time Part-Time Both Full-Time and Part-Time" at bounding box center [521, 192] width 979 height 38
select select "Both Full-Time and Part-Time"
click at [32, 173] on select "Full-Time Part-Time Both Full-Time and Part-Time" at bounding box center [521, 192] width 979 height 38
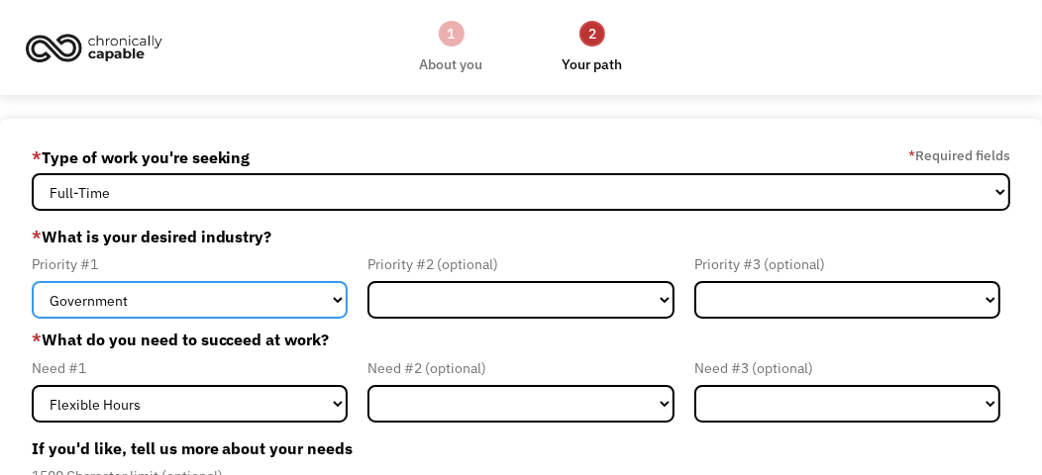
click at [164, 295] on select "Government Finance & Insurance Health & Social Care Tech & Engineering Creative…" at bounding box center [190, 300] width 317 height 38
select select "Health & Social Care"
click at [32, 281] on select "Government Finance & Insurance Health & Social Care Tech & Engineering Creative…" at bounding box center [190, 300] width 317 height 38
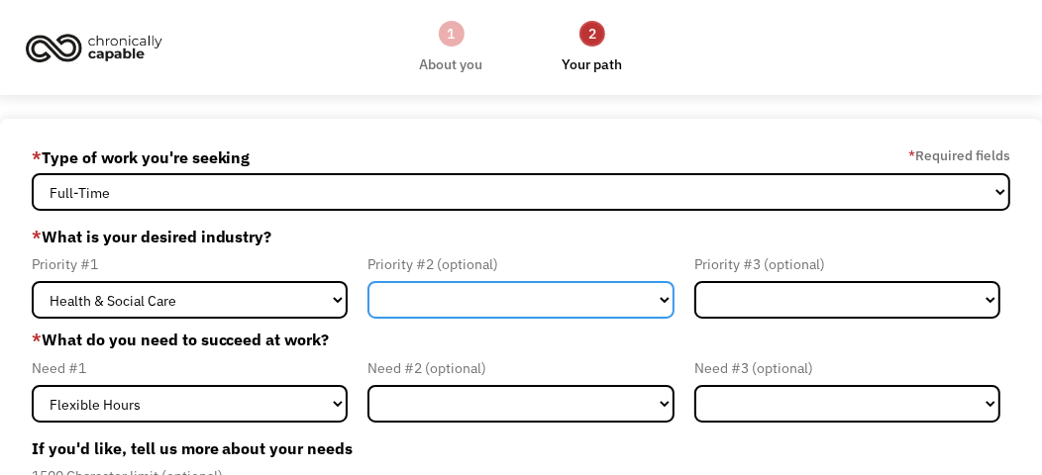
click at [525, 293] on select "Government Finance & Insurance Health & Social Care Tech & Engineering Creative…" at bounding box center [520, 300] width 307 height 38
select select "Administrative"
click at [367, 281] on select "Government Finance & Insurance Health & Social Care Tech & Engineering Creative…" at bounding box center [520, 300] width 307 height 38
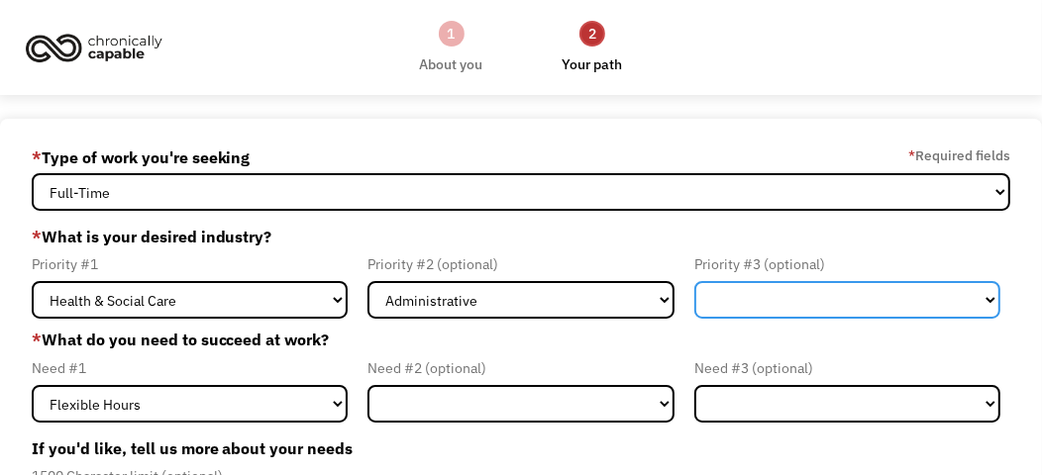
click at [795, 295] on select "Government Finance & Insurance Health & Social Care Tech & Engineering Creative…" at bounding box center [847, 300] width 307 height 38
select select "Other"
click at [694, 281] on select "Government Finance & Insurance Health & Social Care Tech & Engineering Creative…" at bounding box center [847, 300] width 307 height 38
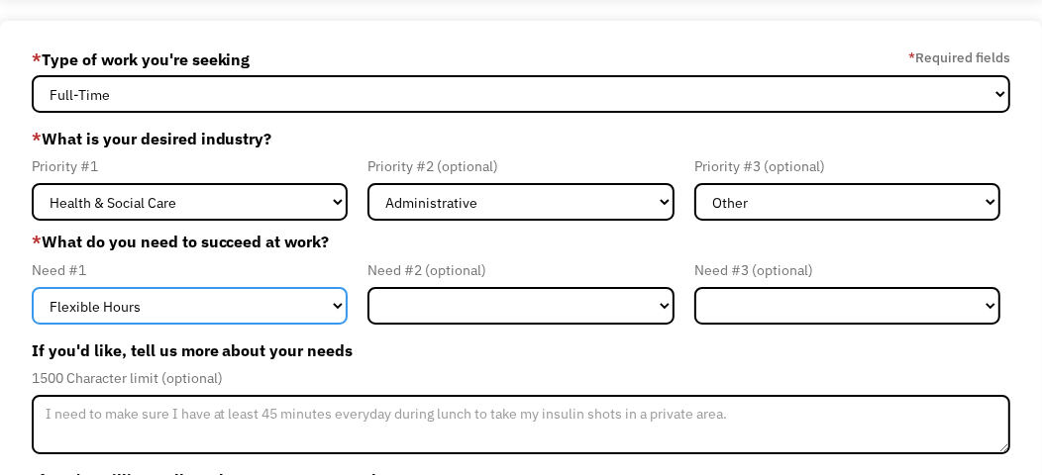
click at [307, 302] on select "Flexible Hours Remote Work Service Animal On-site Accommodations Visual Support…" at bounding box center [190, 306] width 317 height 38
select select "Remote Work"
click at [32, 287] on select "Flexible Hours Remote Work Service Animal On-site Accommodations Visual Support…" at bounding box center [190, 306] width 317 height 38
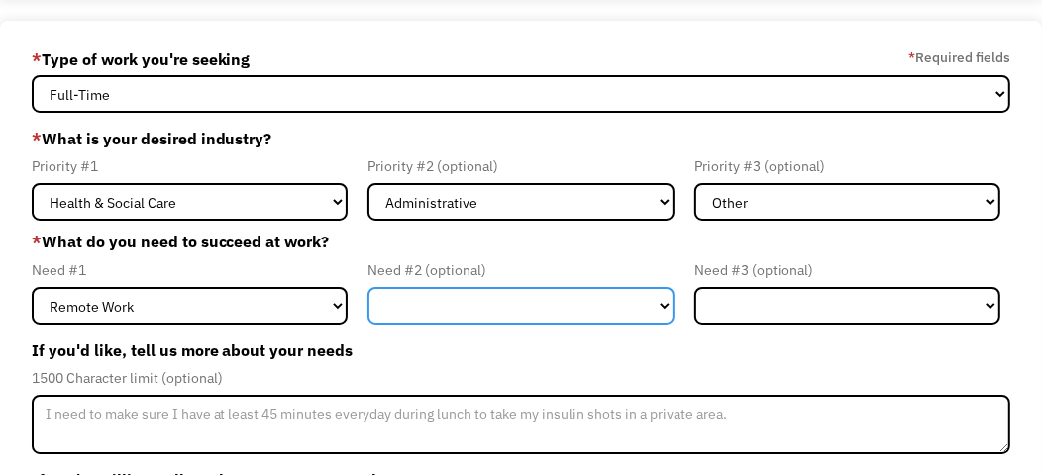
click at [455, 292] on select "Flexible Hours Remote Work Service Animal On-site Accommodations Visual Support…" at bounding box center [520, 306] width 307 height 38
select select "Flexible Hours"
click at [367, 287] on select "Flexible Hours Remote Work Service Animal On-site Accommodations Visual Support…" at bounding box center [520, 306] width 307 height 38
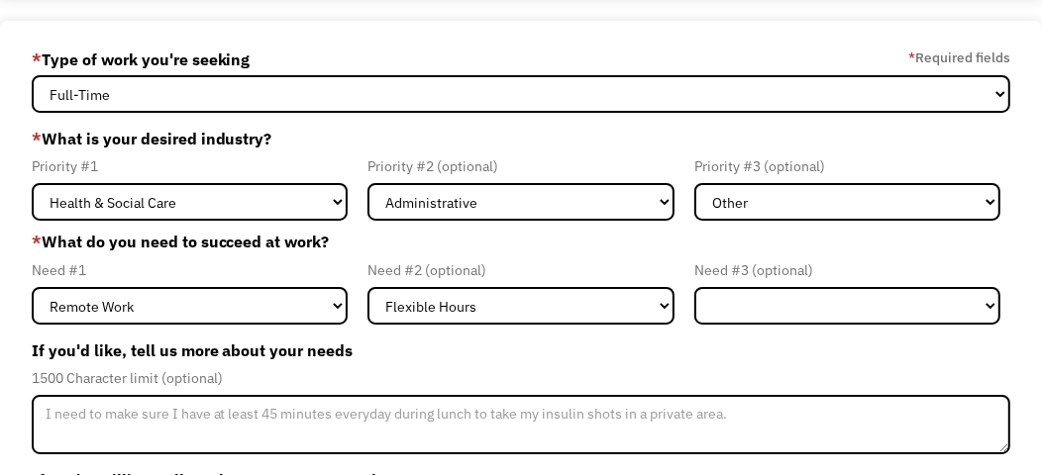
click at [387, 343] on label "If you'd like, tell us more about your needs" at bounding box center [521, 351] width 979 height 32
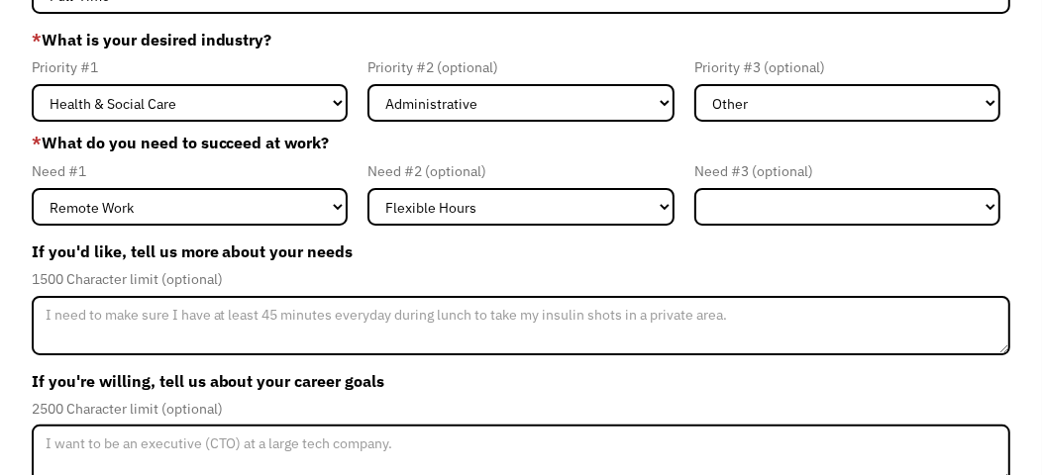
scroll to position [334, 0]
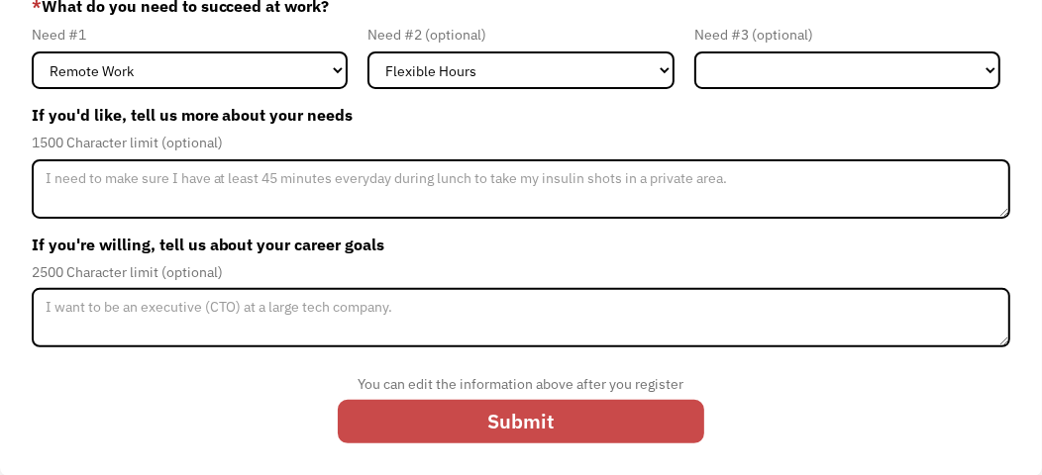
click at [417, 415] on input "Submit" at bounding box center [521, 421] width 366 height 43
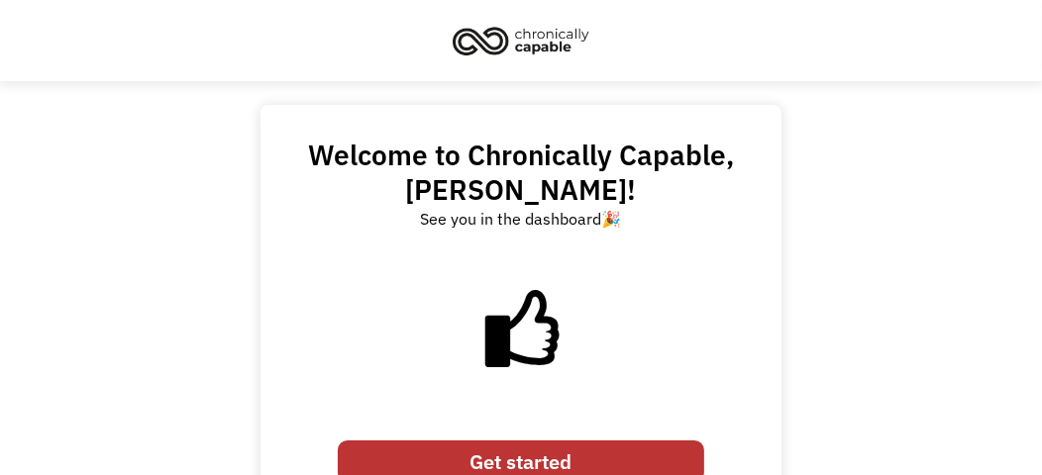
scroll to position [72, 0]
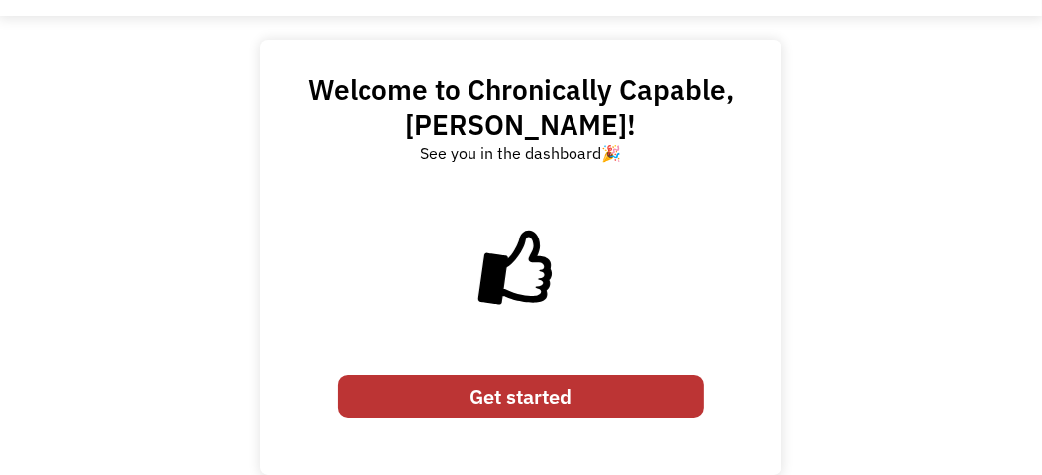
click at [435, 396] on link "Get started" at bounding box center [521, 396] width 366 height 43
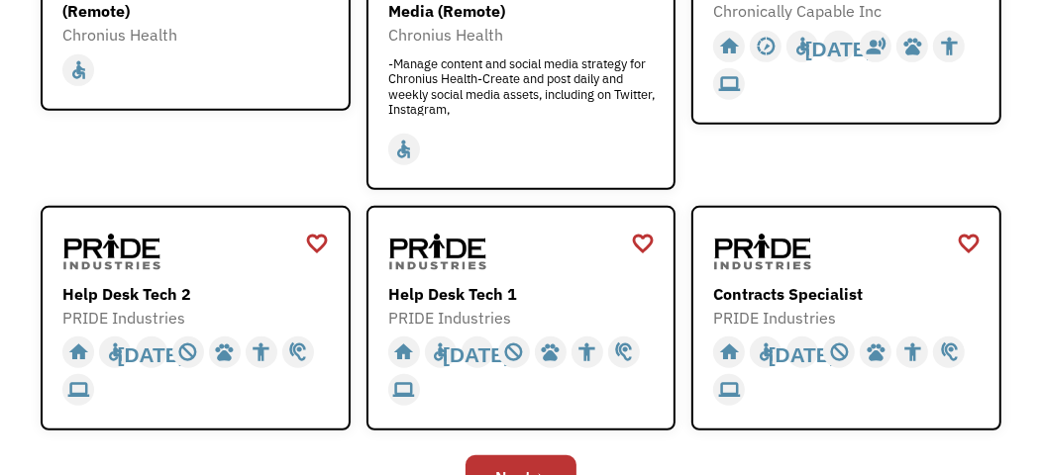
scroll to position [890, 0]
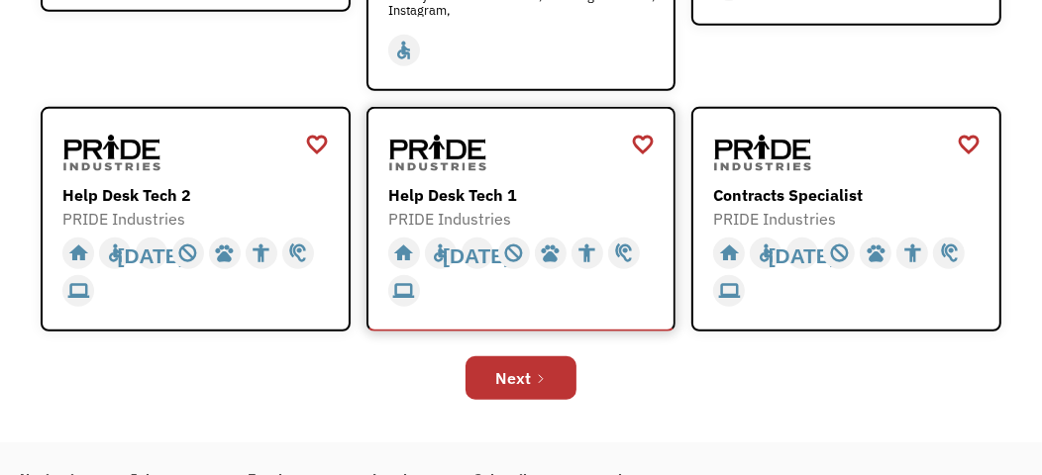
click at [570, 174] on div at bounding box center [523, 154] width 271 height 50
click at [876, 183] on div "Contracts Specialist" at bounding box center [848, 195] width 271 height 24
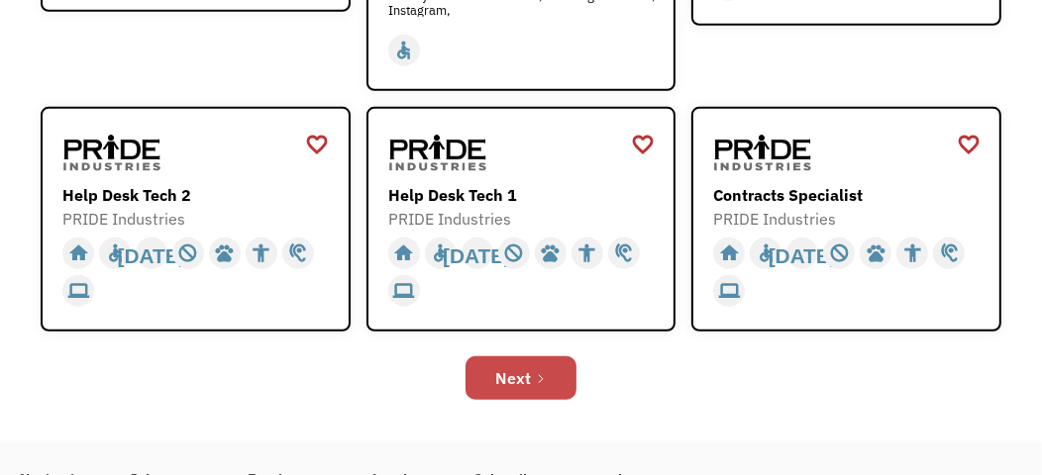
click at [524, 384] on div "Next" at bounding box center [513, 378] width 36 height 24
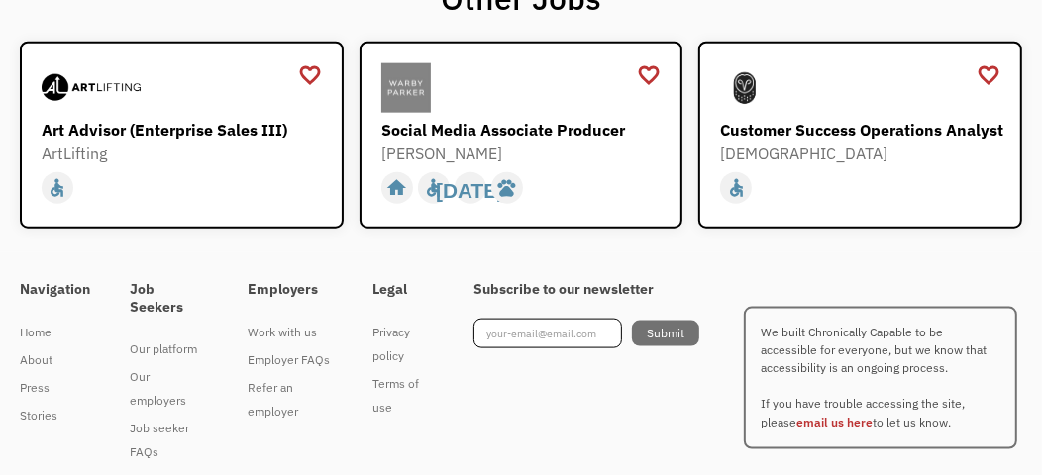
scroll to position [1555, 0]
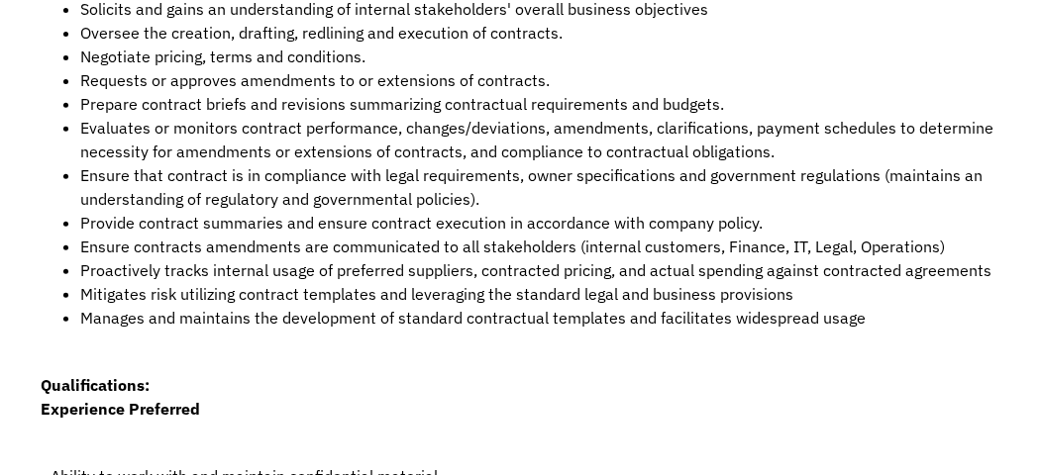
scroll to position [395, 0]
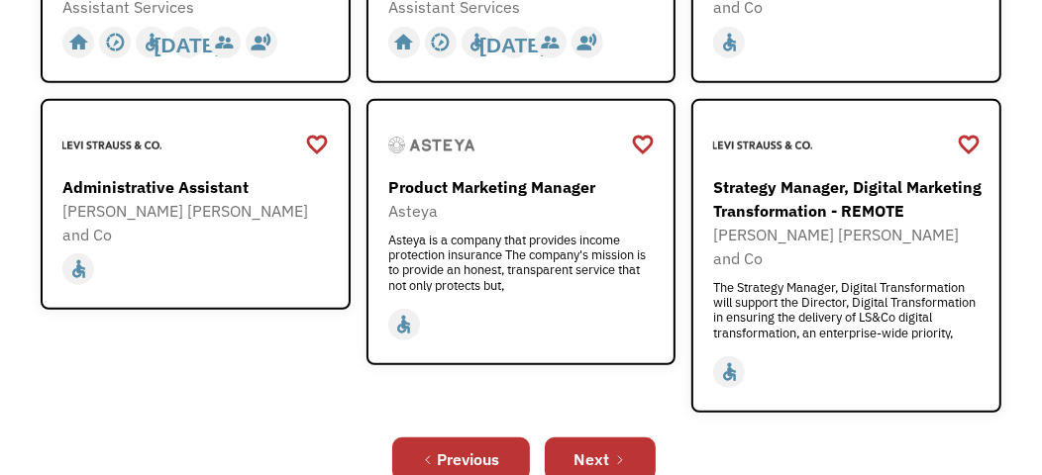
scroll to position [989, 0]
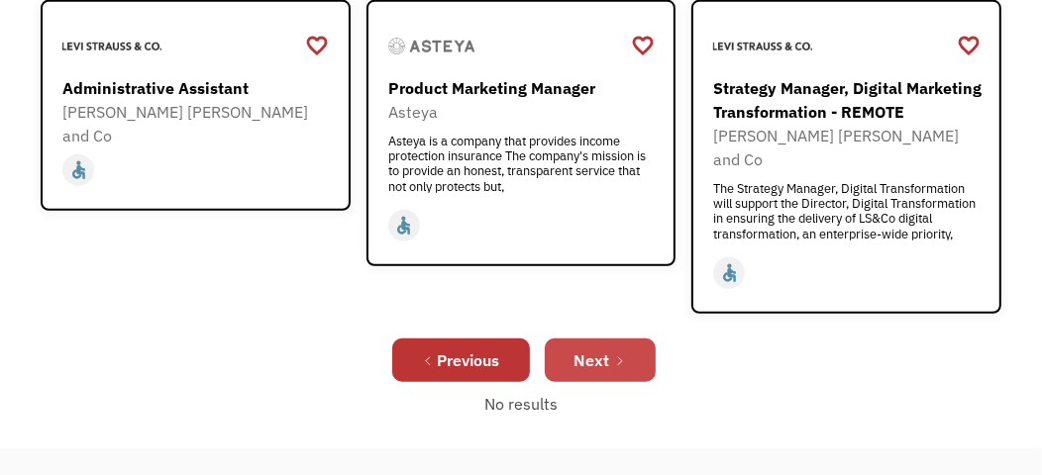
click at [579, 349] on div "Next" at bounding box center [592, 361] width 36 height 24
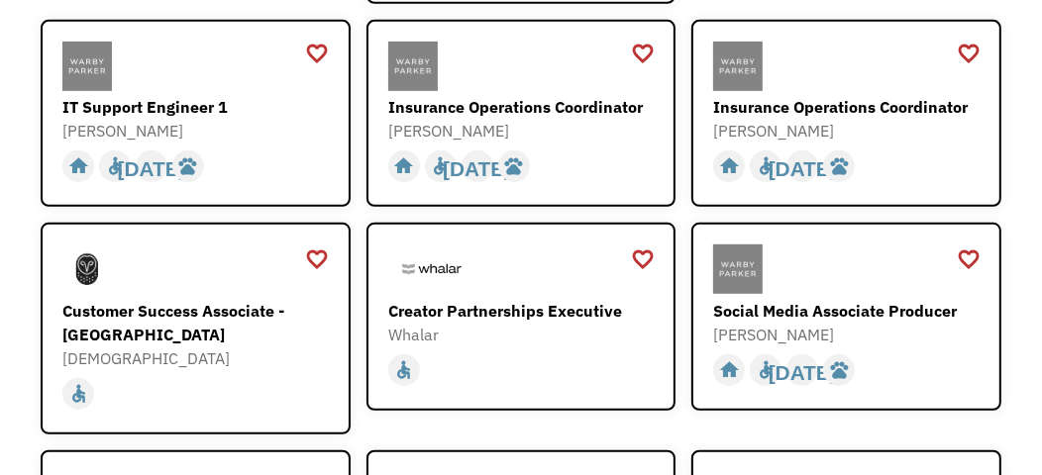
scroll to position [791, 0]
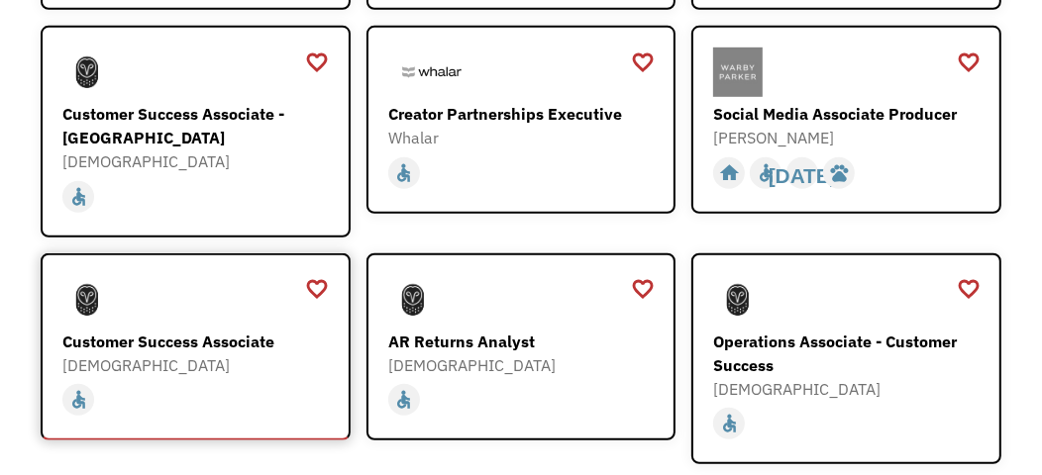
click at [205, 353] on div "Samsara" at bounding box center [197, 365] width 271 height 24
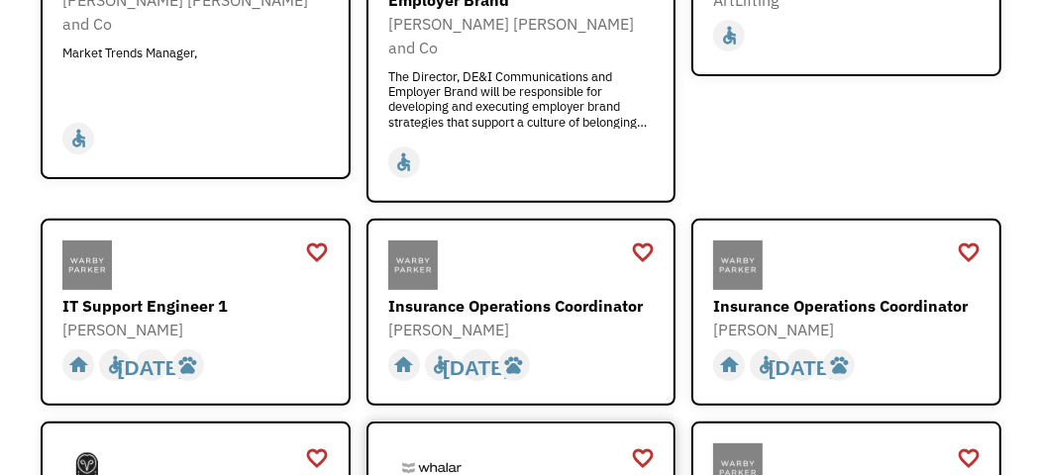
scroll to position [0, 0]
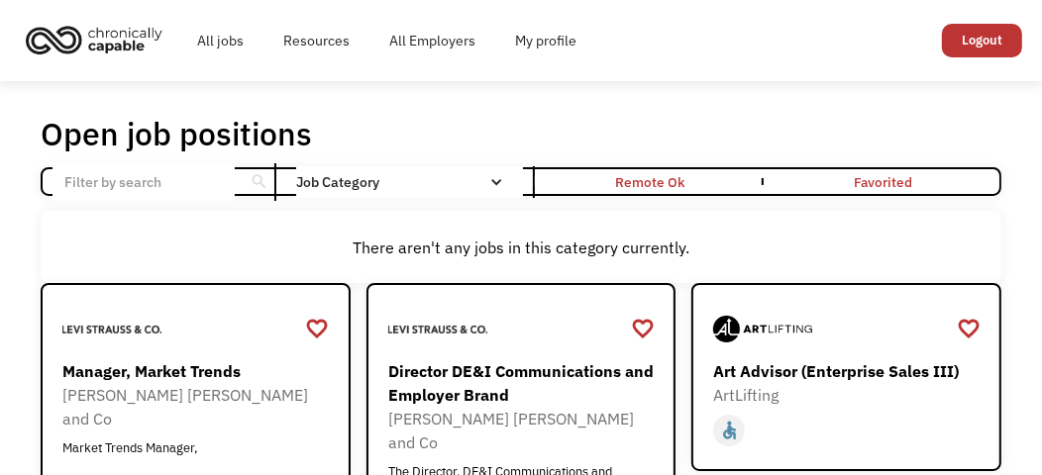
click at [54, 38] on img "home" at bounding box center [94, 40] width 149 height 44
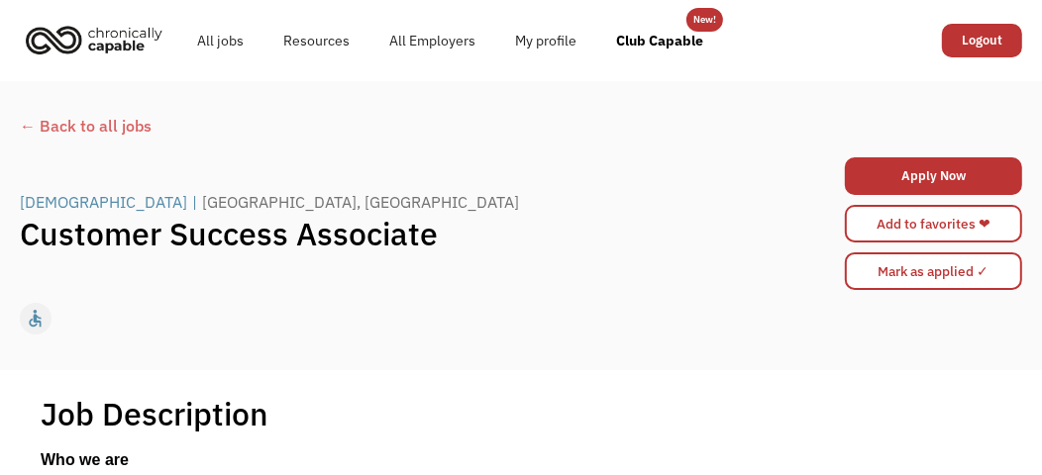
click at [124, 44] on img "home" at bounding box center [94, 40] width 149 height 44
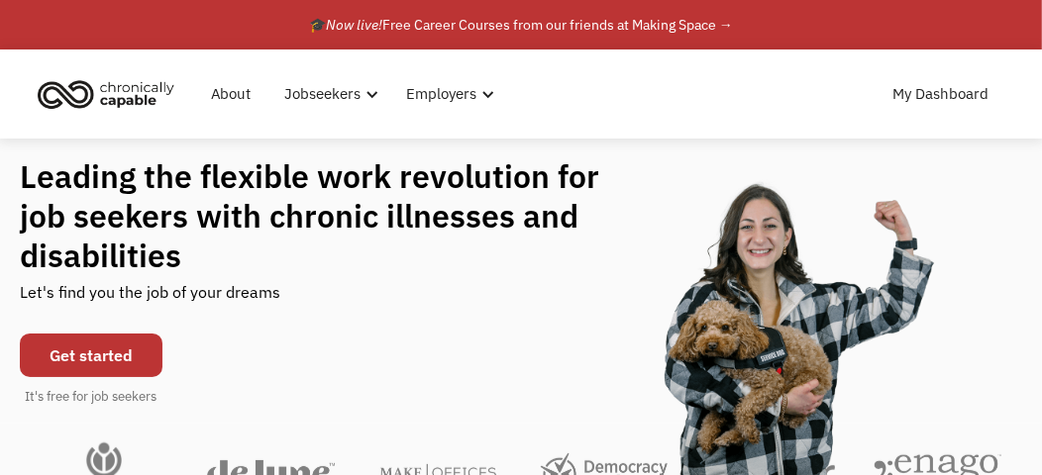
drag, startPoint x: 353, startPoint y: 1, endPoint x: 941, endPoint y: 173, distance: 611.9
click at [941, 173] on div "Leading the flexible work revolution for job seekers with chronic illnesses and…" at bounding box center [521, 281] width 1002 height 250
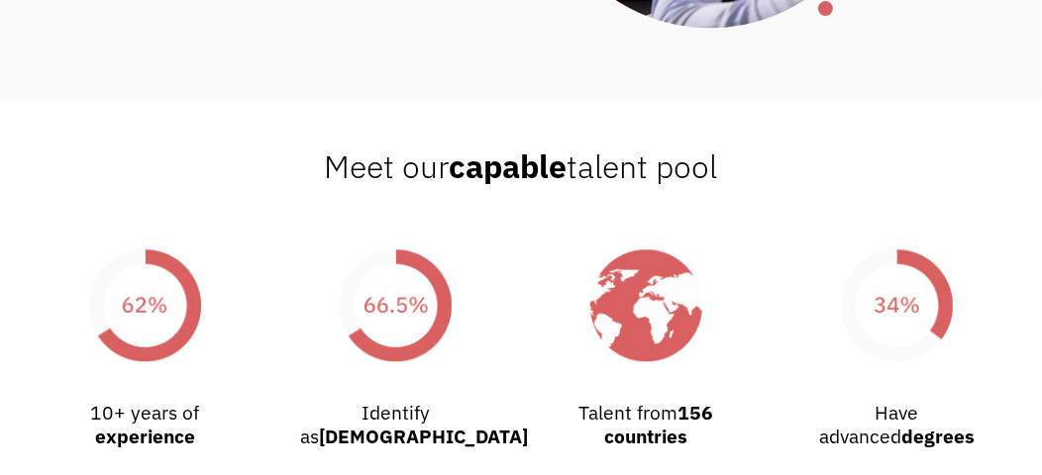
scroll to position [3167, 0]
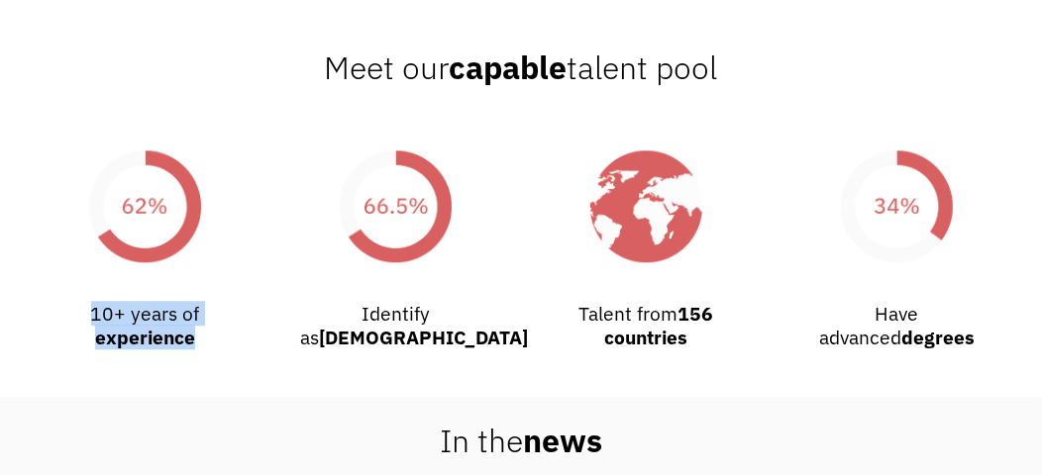
drag, startPoint x: 91, startPoint y: 315, endPoint x: 226, endPoint y: 336, distance: 136.3
click at [226, 336] on div "10+ years of ‍ experience" at bounding box center [145, 326] width 191 height 48
click at [393, 313] on div "Identify as [DEMOGRAPHIC_DATA]" at bounding box center [395, 326] width 191 height 48
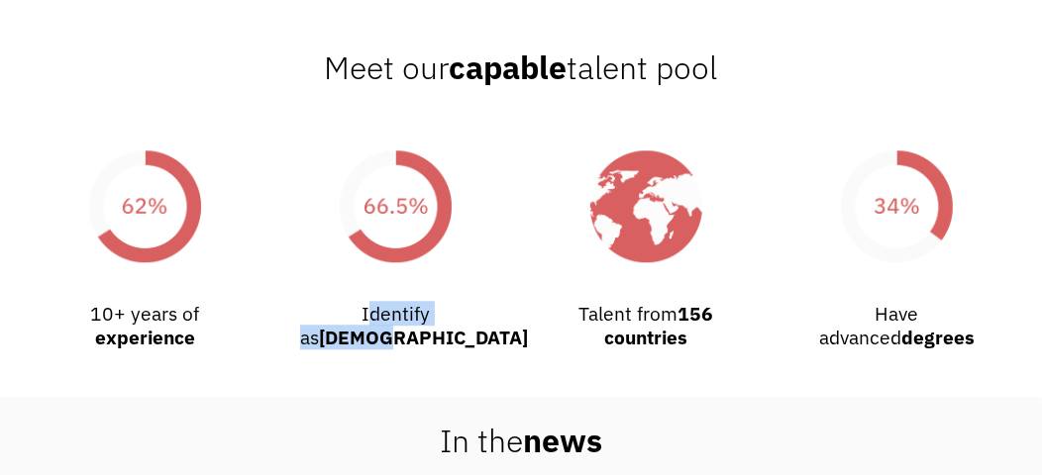
drag, startPoint x: 328, startPoint y: 316, endPoint x: 501, endPoint y: 317, distance: 173.3
click at [501, 317] on div "Identify as [DEMOGRAPHIC_DATA]" at bounding box center [395, 230] width 250 height 239
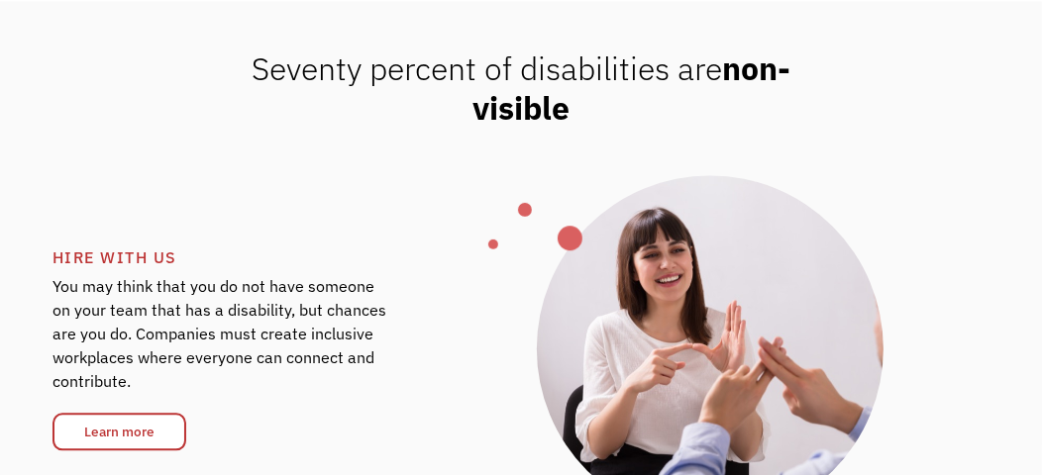
scroll to position [2475, 0]
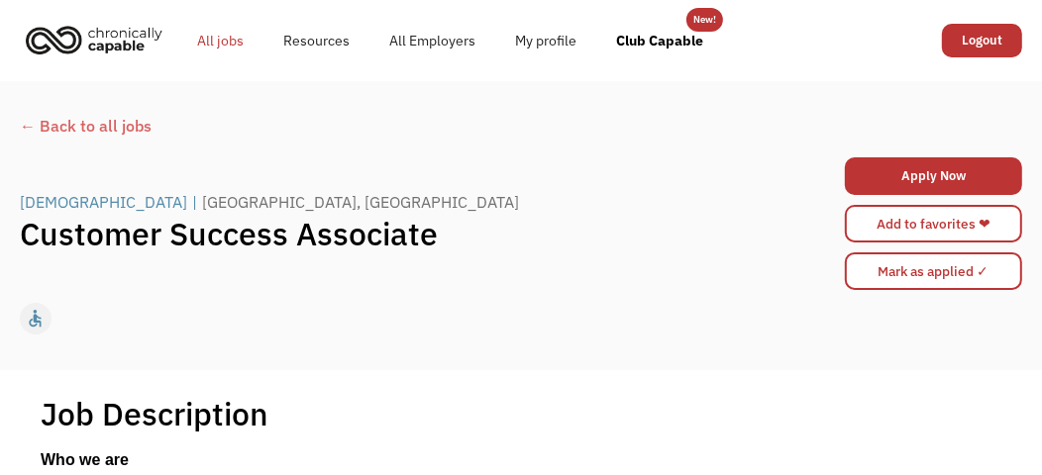
click at [224, 40] on link "All jobs" at bounding box center [220, 40] width 86 height 63
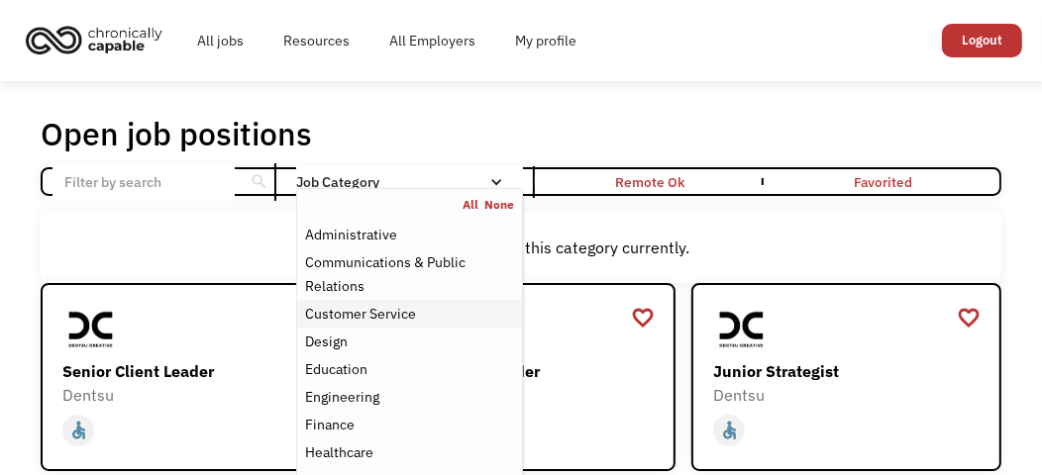
click at [330, 315] on div "Customer Service" at bounding box center [360, 314] width 111 height 24
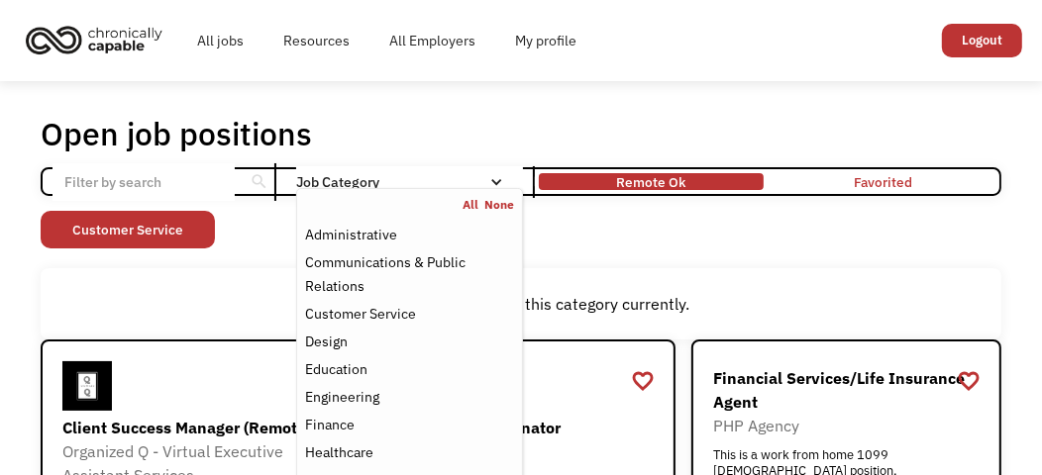
click at [647, 185] on div "Remote Ok" at bounding box center [650, 182] width 69 height 24
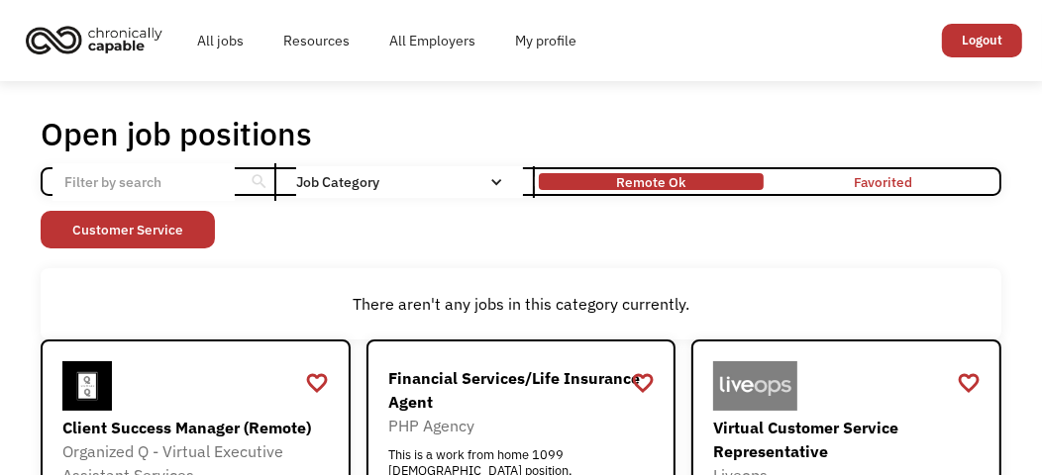
click at [647, 185] on div "Remote Ok" at bounding box center [650, 182] width 69 height 24
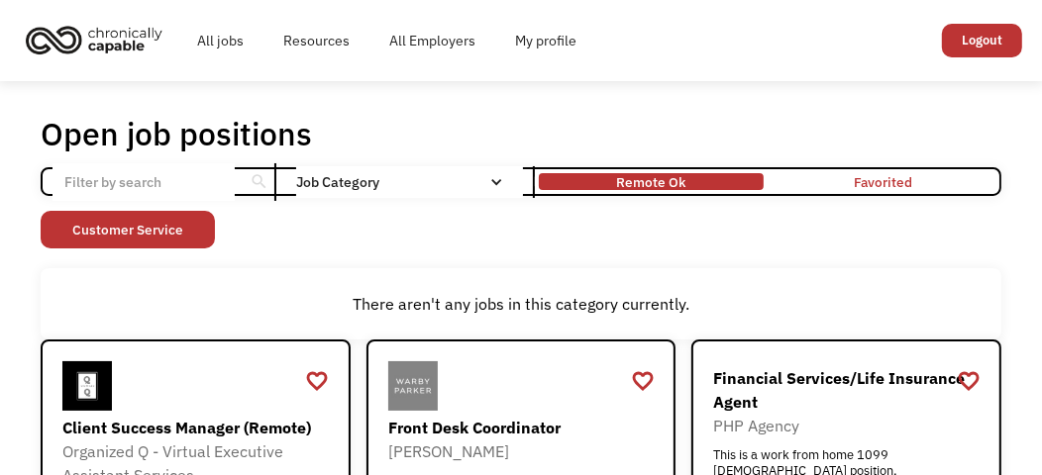
click at [647, 185] on div "Remote Ok" at bounding box center [650, 182] width 69 height 24
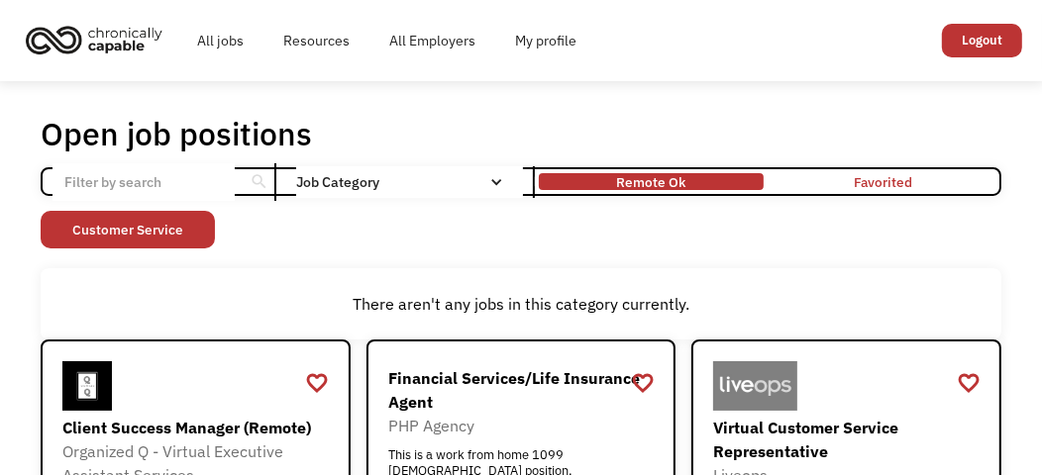
click at [625, 179] on div "Remote Ok" at bounding box center [650, 182] width 69 height 24
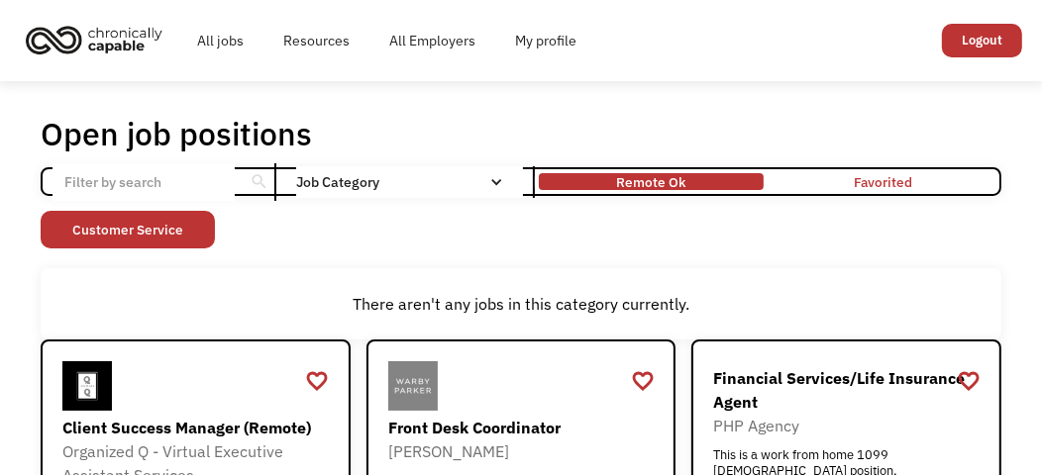
click at [607, 183] on div "Remote Ok" at bounding box center [651, 181] width 224 height 7
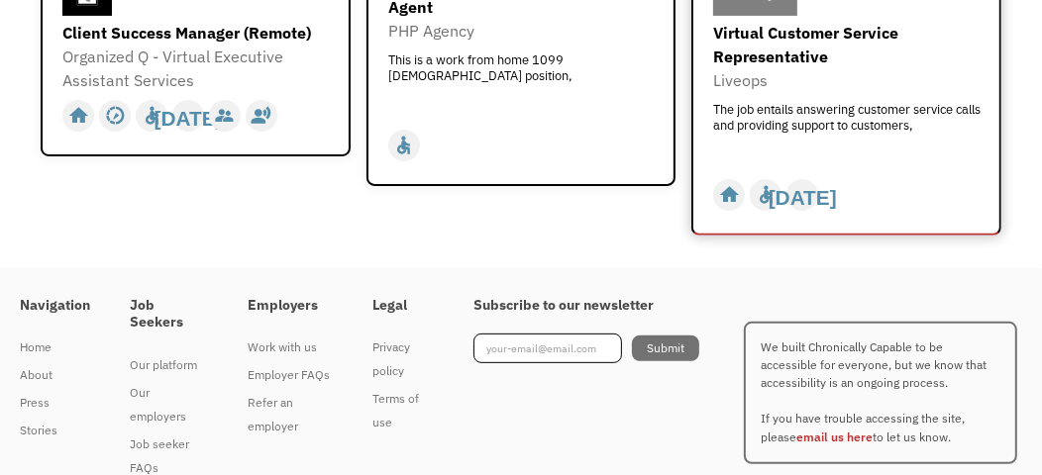
scroll to position [197, 0]
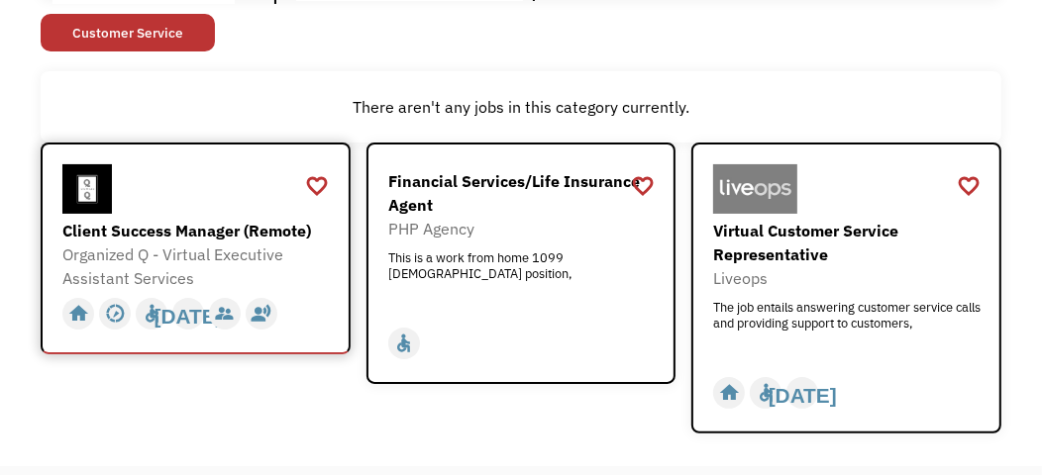
click at [255, 211] on div at bounding box center [197, 189] width 271 height 50
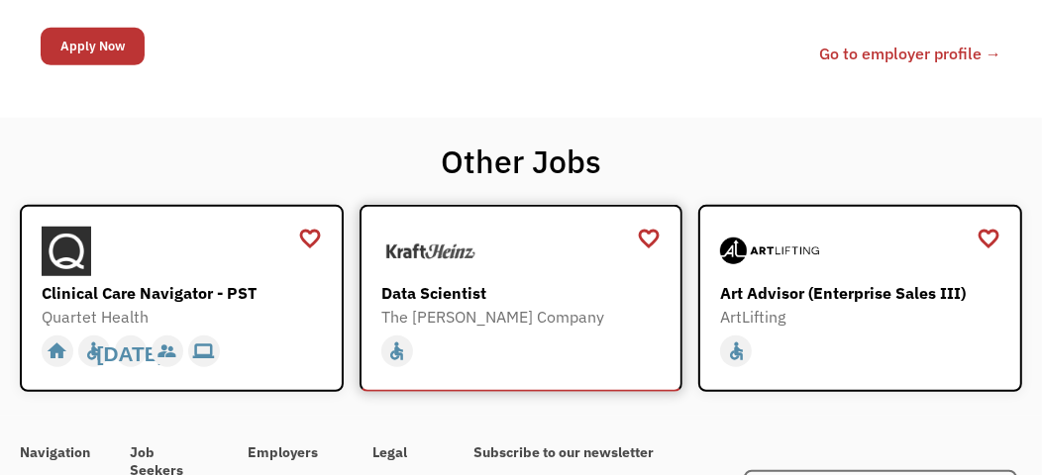
scroll to position [989, 0]
